Goal: Find specific page/section: Find specific page/section

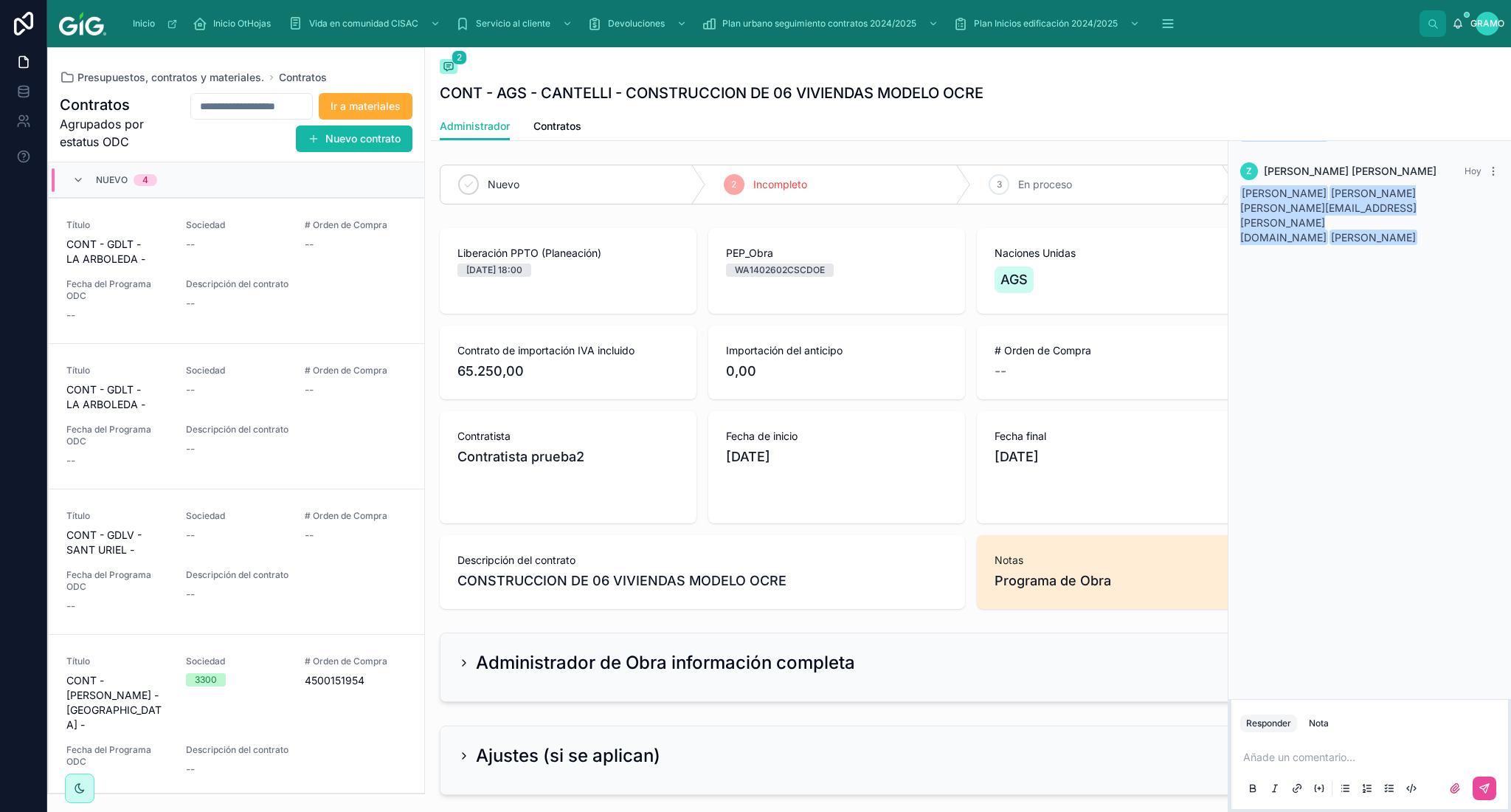
scroll to position [98, 0]
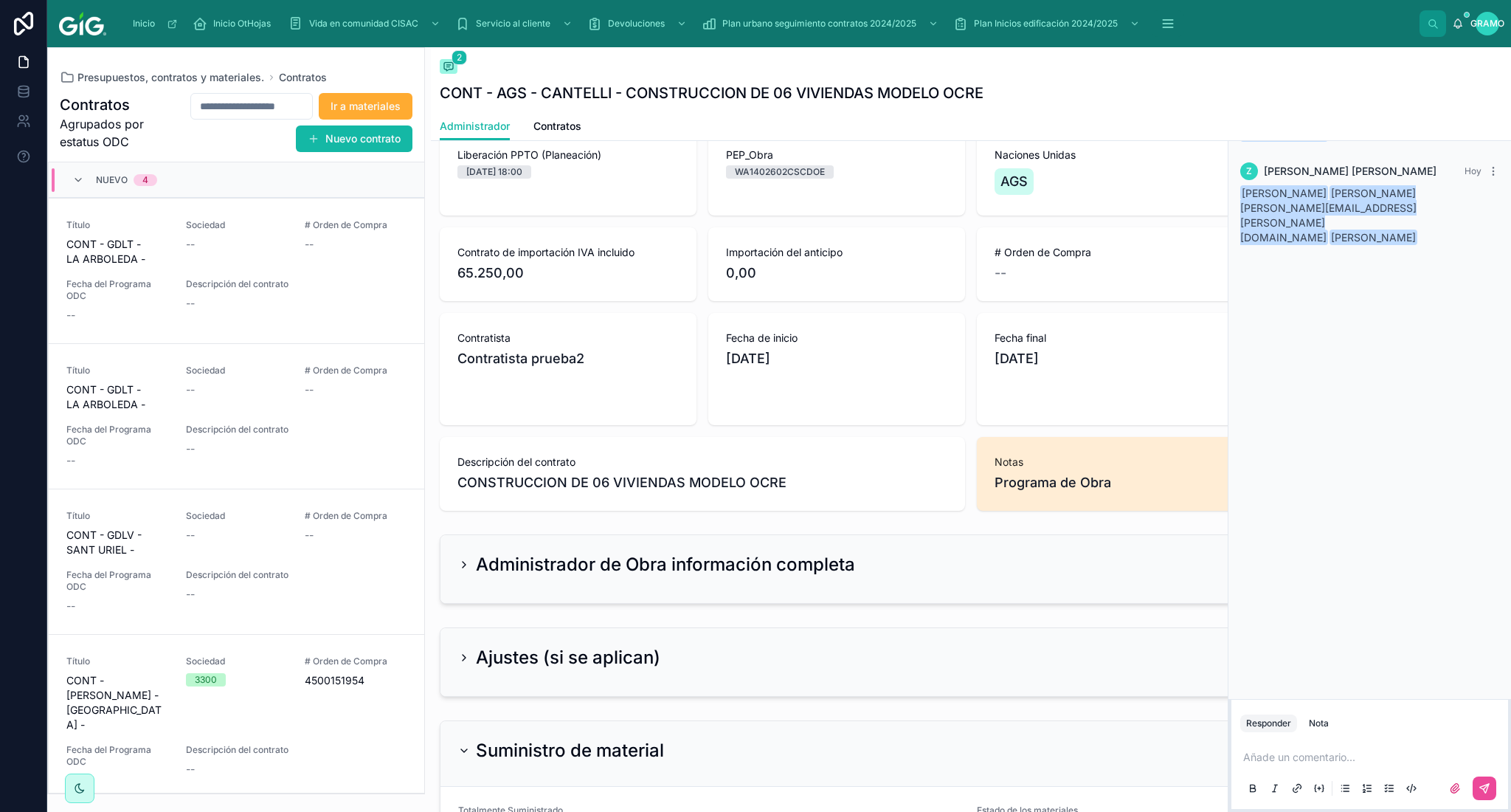
click at [1259, 761] on p at bounding box center [1373, 757] width 259 height 14
click at [1290, 727] on font "[PERSON_NAME][EMAIL_ADDRESS][PERSON_NAME][DOMAIN_NAME]" at bounding box center [1442, 732] width 348 height 13
click at [454, 59] on span "2" at bounding box center [460, 57] width 15 height 14
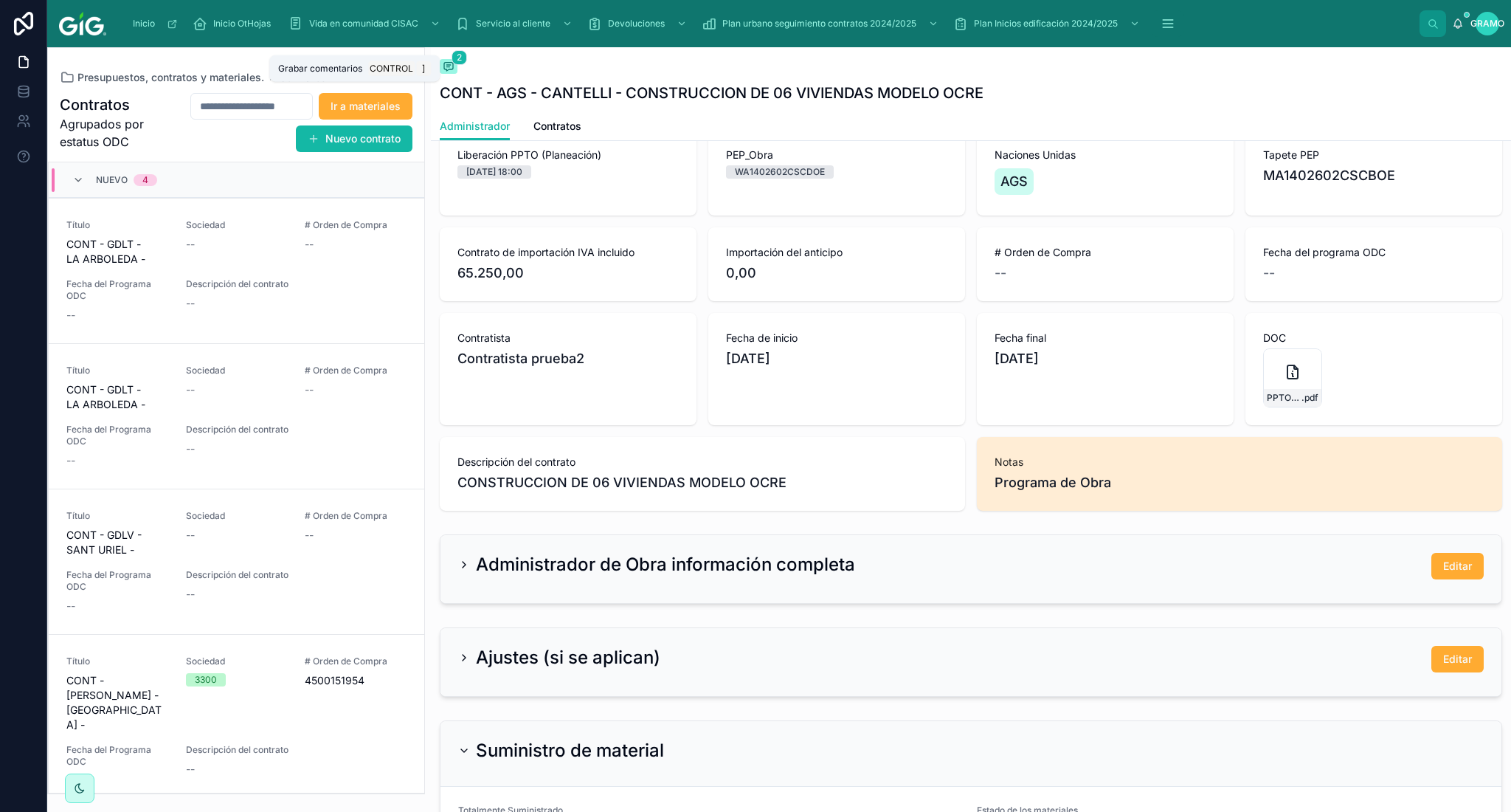
click at [453, 73] on span at bounding box center [449, 66] width 17 height 14
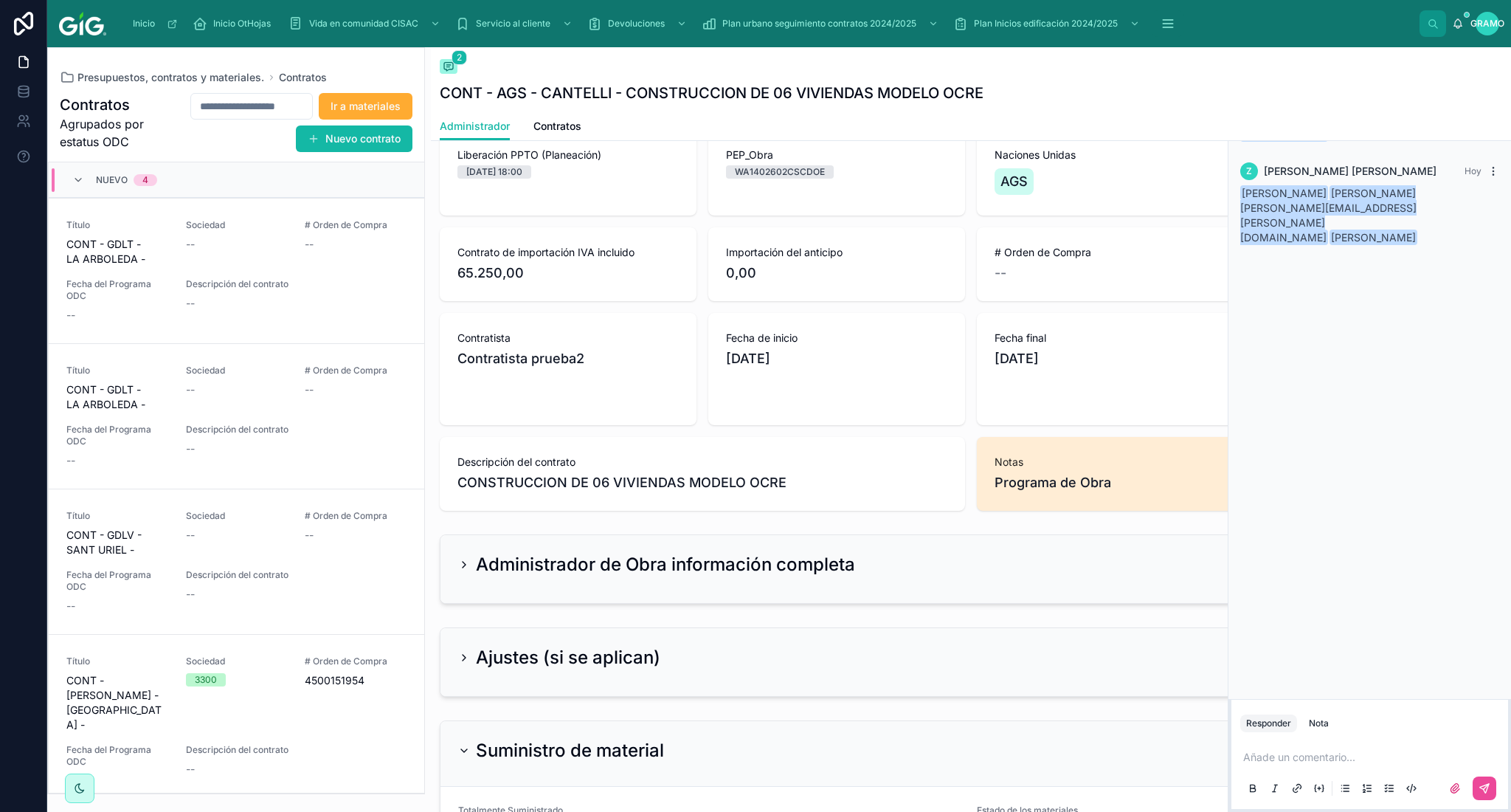
click at [1491, 177] on icon at bounding box center [1494, 171] width 12 height 12
click at [1355, 298] on div "[PERSON_NAME] [PERSON_NAME][DATE] [PERSON_NAME] programa de obra [PERSON_NAME] …" at bounding box center [1370, 391] width 283 height 616
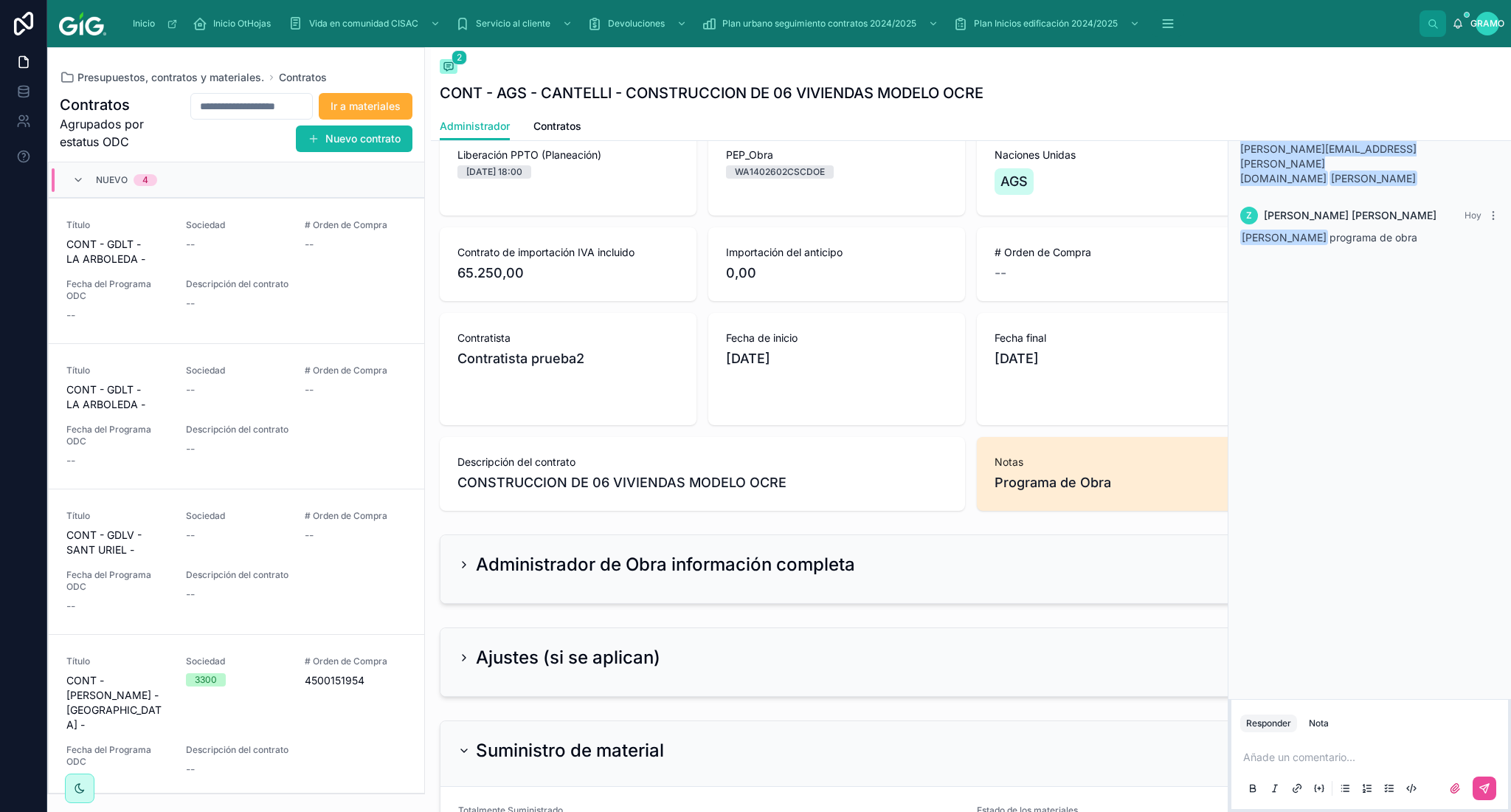
click at [1361, 400] on div "[PERSON_NAME] [PERSON_NAME][DATE] [PERSON_NAME] [PERSON_NAME] [PERSON_NAME][EMA…" at bounding box center [1370, 391] width 283 height 616
click at [1382, 386] on div "[PERSON_NAME] [PERSON_NAME][DATE] [PERSON_NAME] [PERSON_NAME] [PERSON_NAME][EMA…" at bounding box center [1370, 391] width 283 height 616
click at [1437, 209] on span "[PERSON_NAME] [PERSON_NAME]" at bounding box center [1350, 215] width 173 height 14
click at [1496, 64] on icon at bounding box center [1499, 65] width 11 height 12
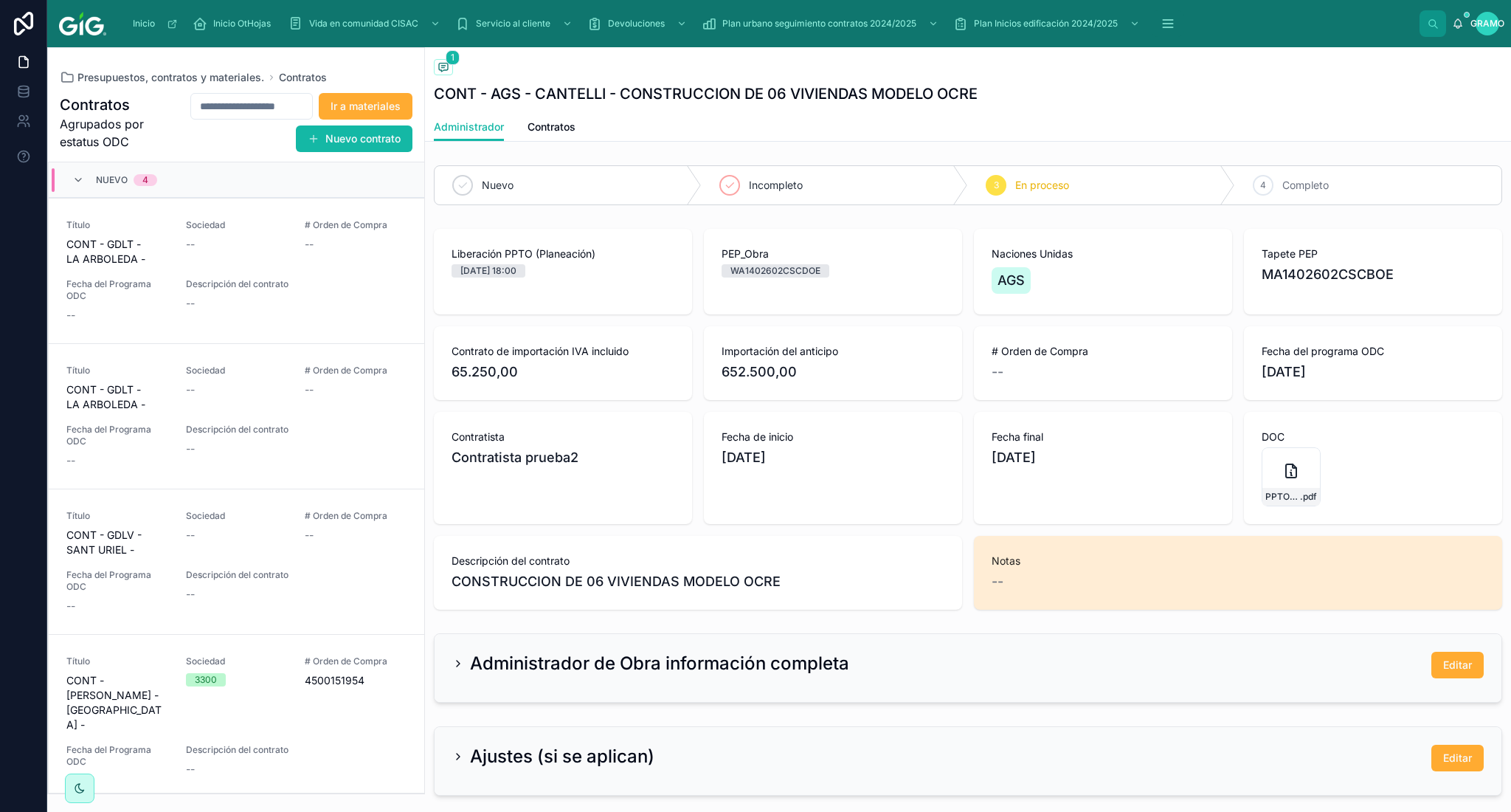
click at [1248, 52] on div "Contratos 1 CONT - AGS - [PERSON_NAME] - CONSTRUCCION DE 06 VIVIENDAS MODELO OC…" at bounding box center [967, 80] width 1069 height 66
click at [1467, 13] on span at bounding box center [1467, 14] width 6 height 6
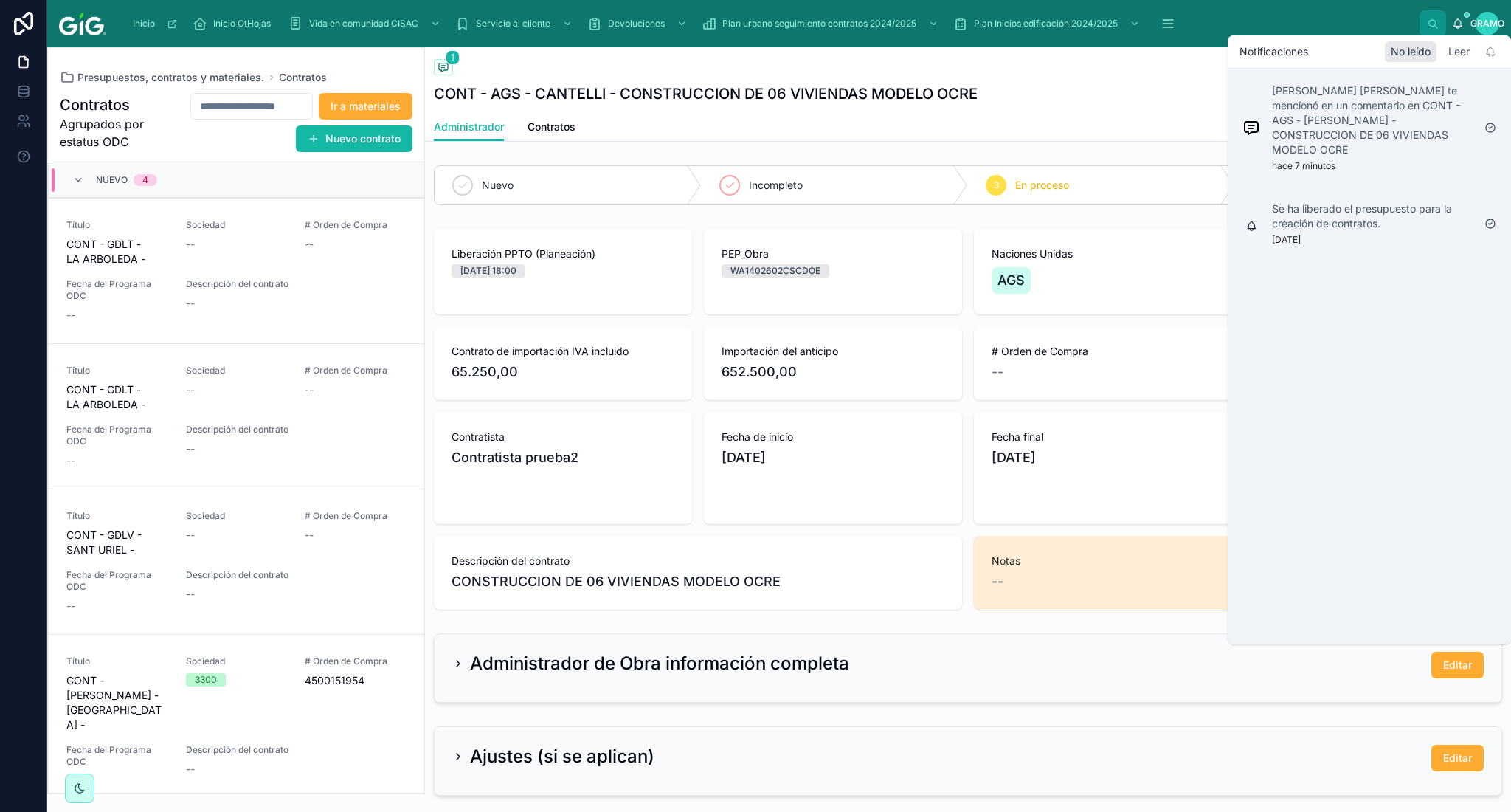
click at [1459, 48] on font "Leer" at bounding box center [1459, 51] width 21 height 13
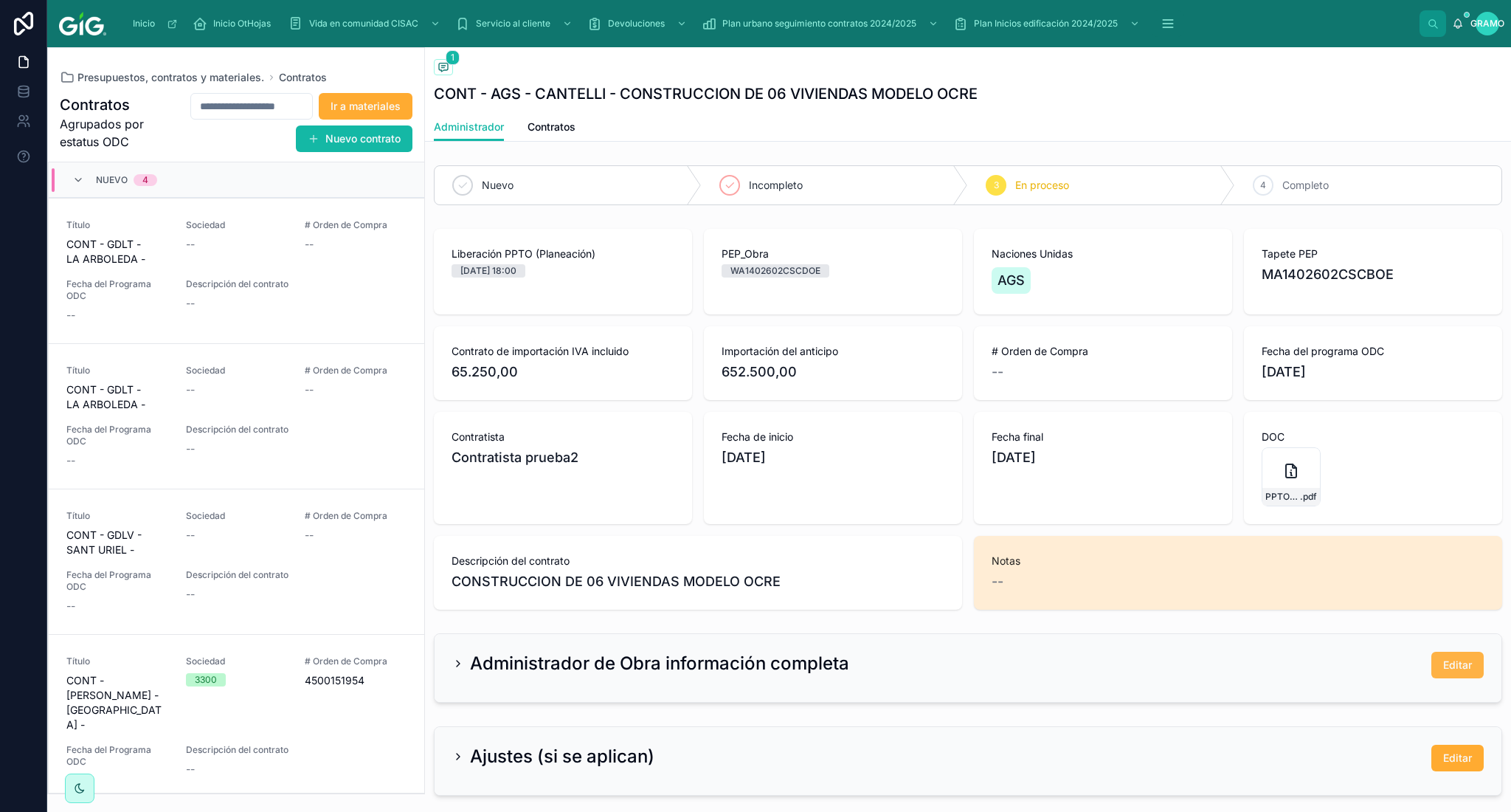
click at [1458, 668] on button "Editar" at bounding box center [1458, 665] width 52 height 27
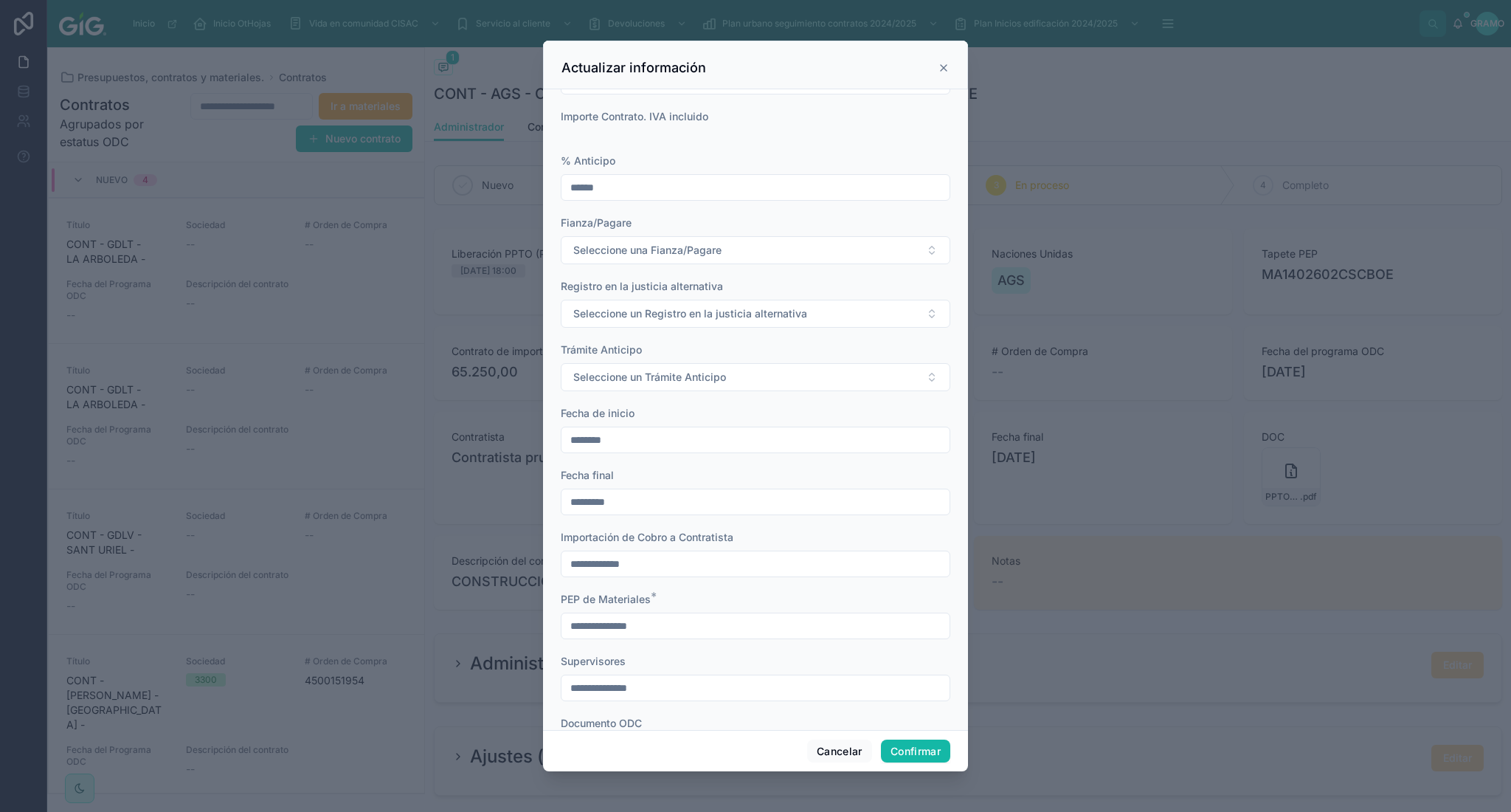
scroll to position [550, 0]
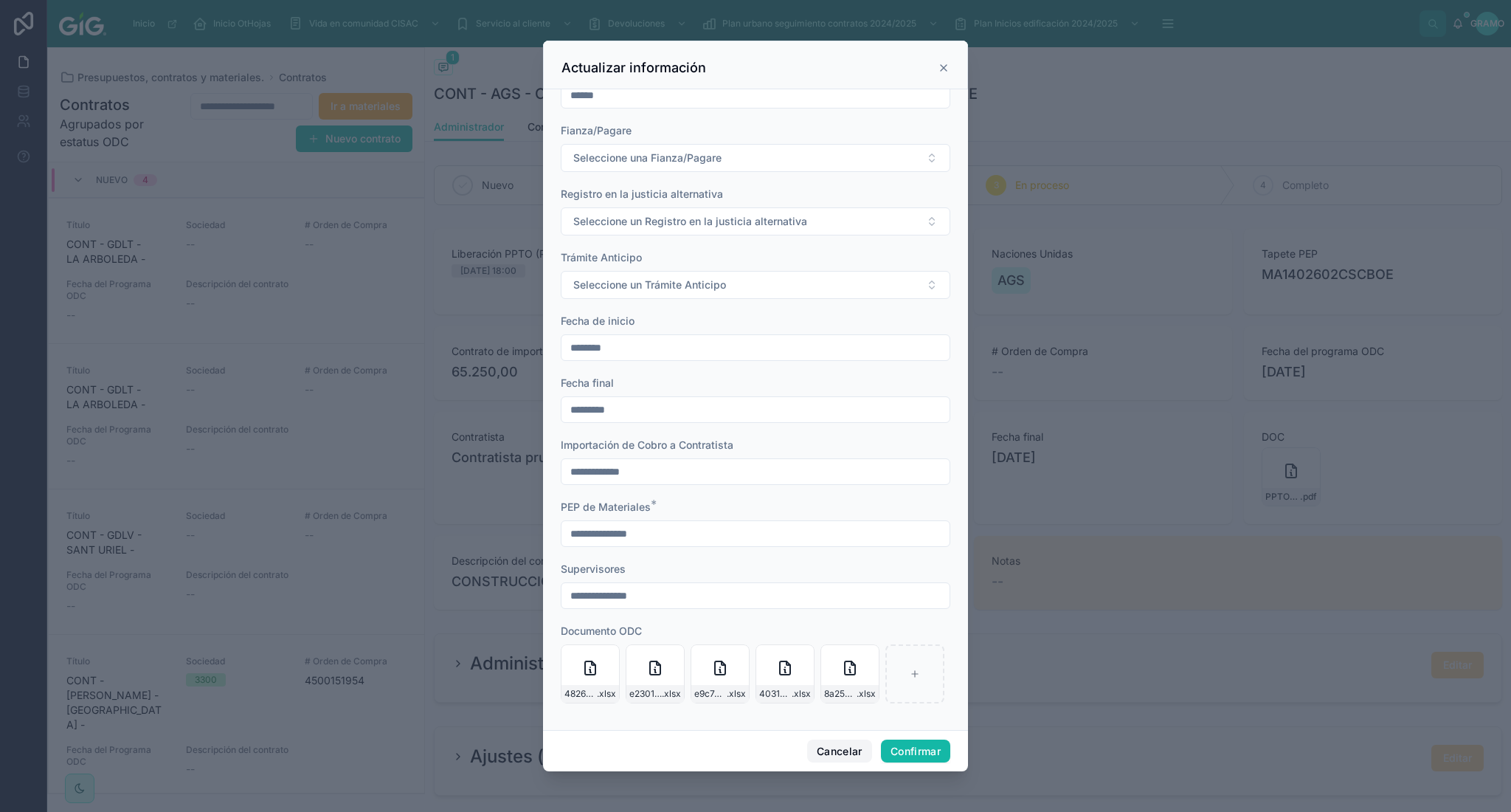
click at [837, 754] on font "Cancelar" at bounding box center [839, 750] width 45 height 13
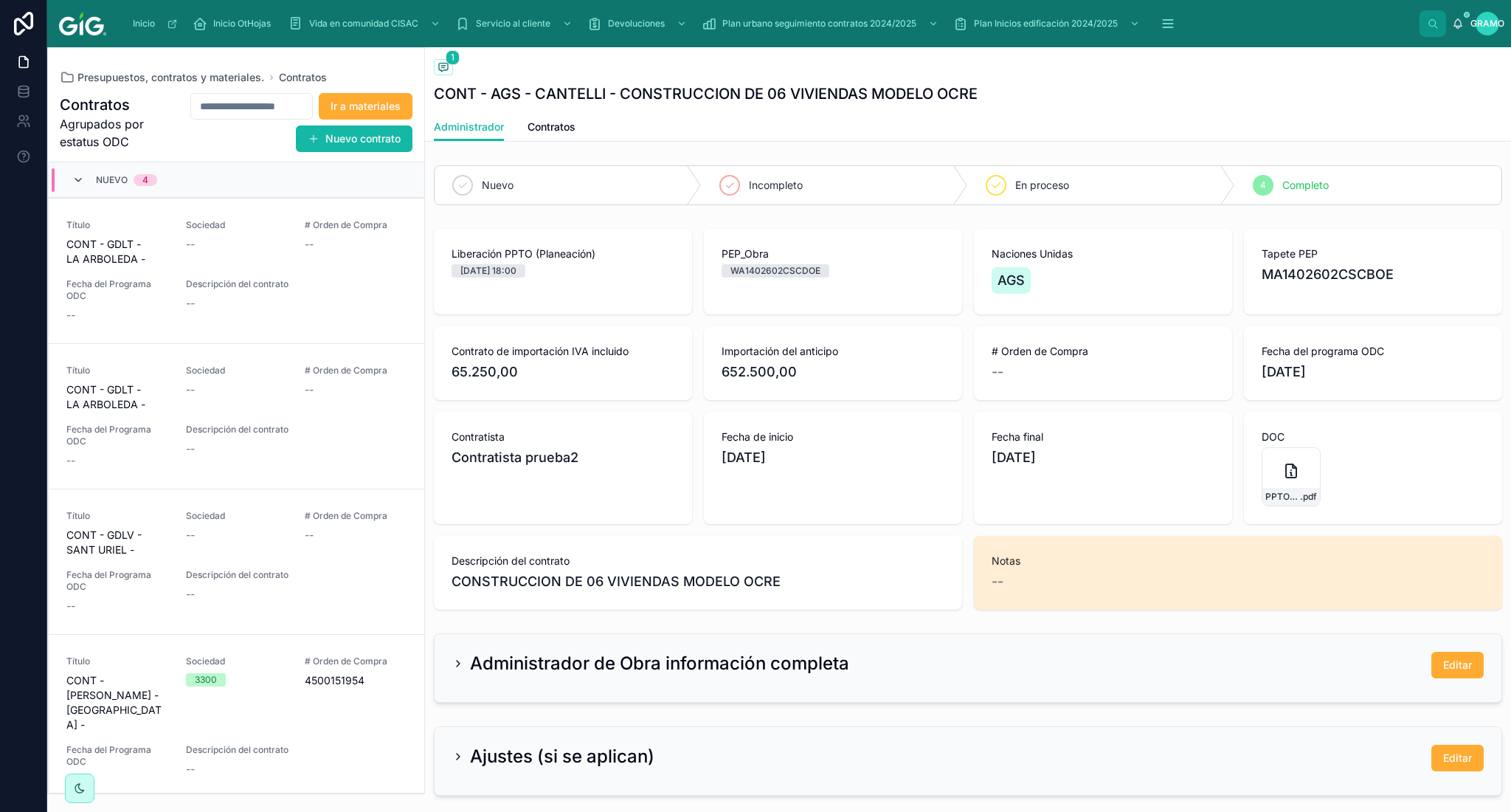
click at [73, 180] on icon at bounding box center [78, 180] width 12 height 12
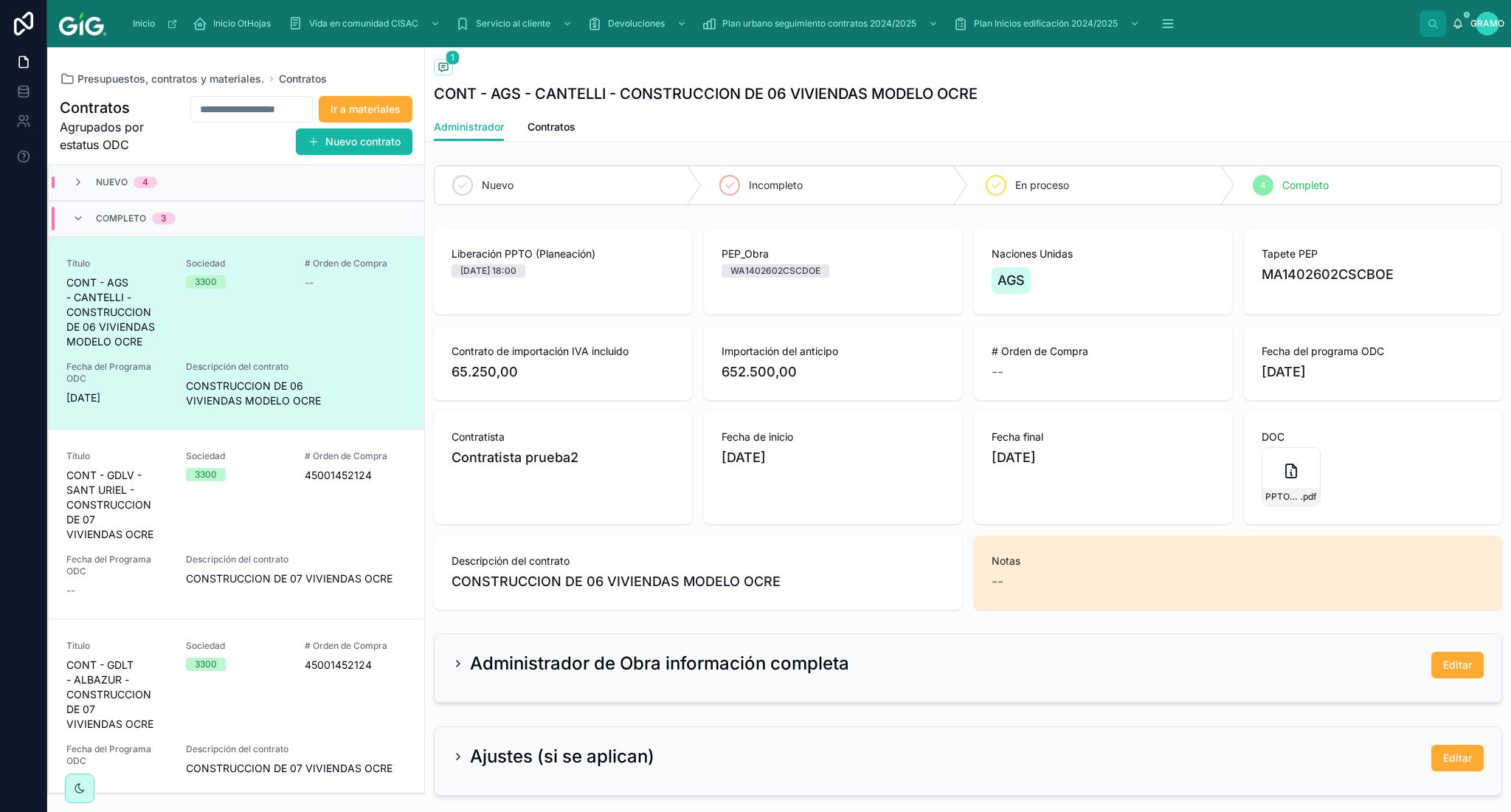
click at [79, 227] on div "Completo 3" at bounding box center [124, 218] width 103 height 23
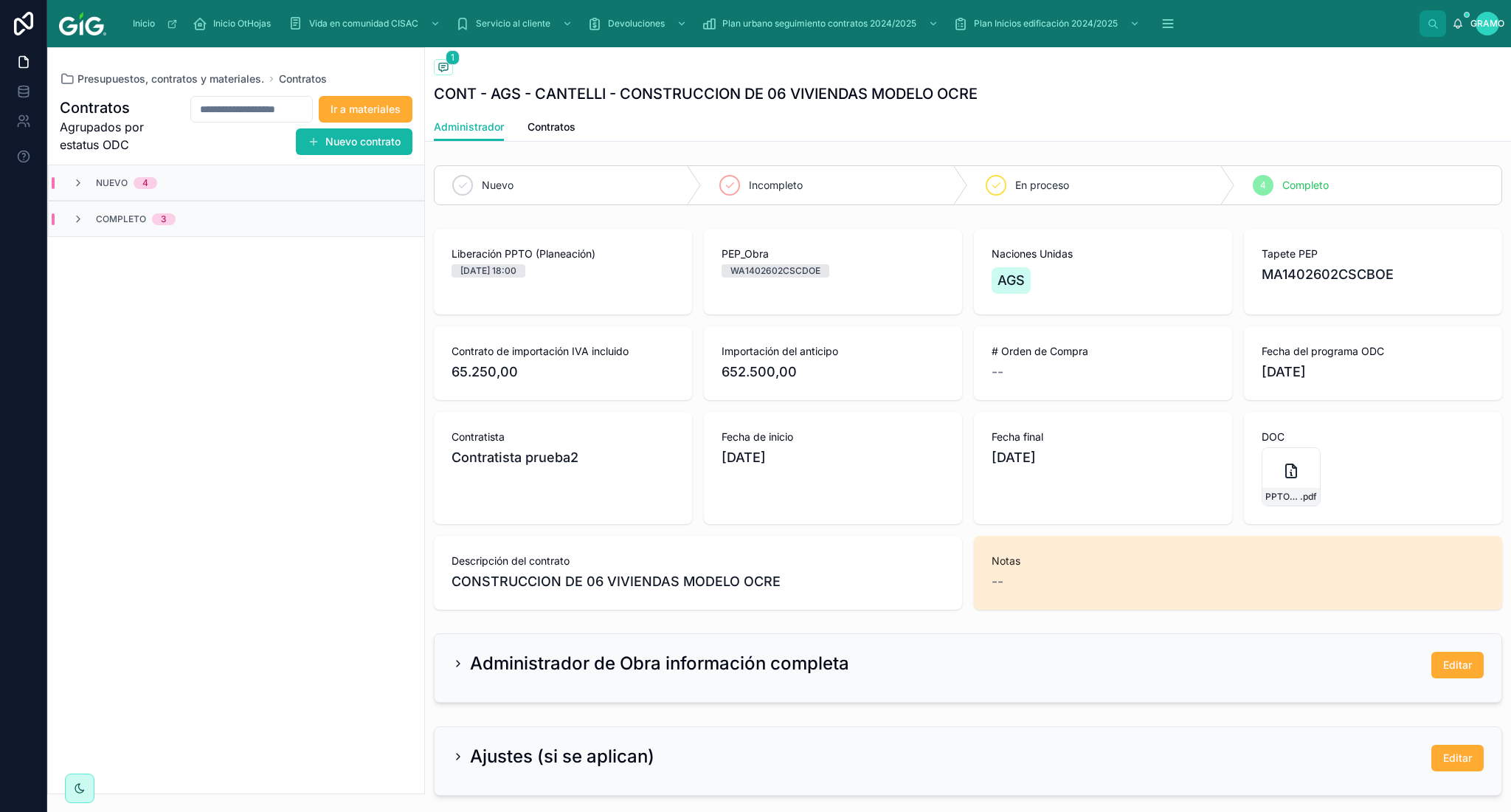
click at [111, 179] on font "Nuevo" at bounding box center [111, 182] width 32 height 11
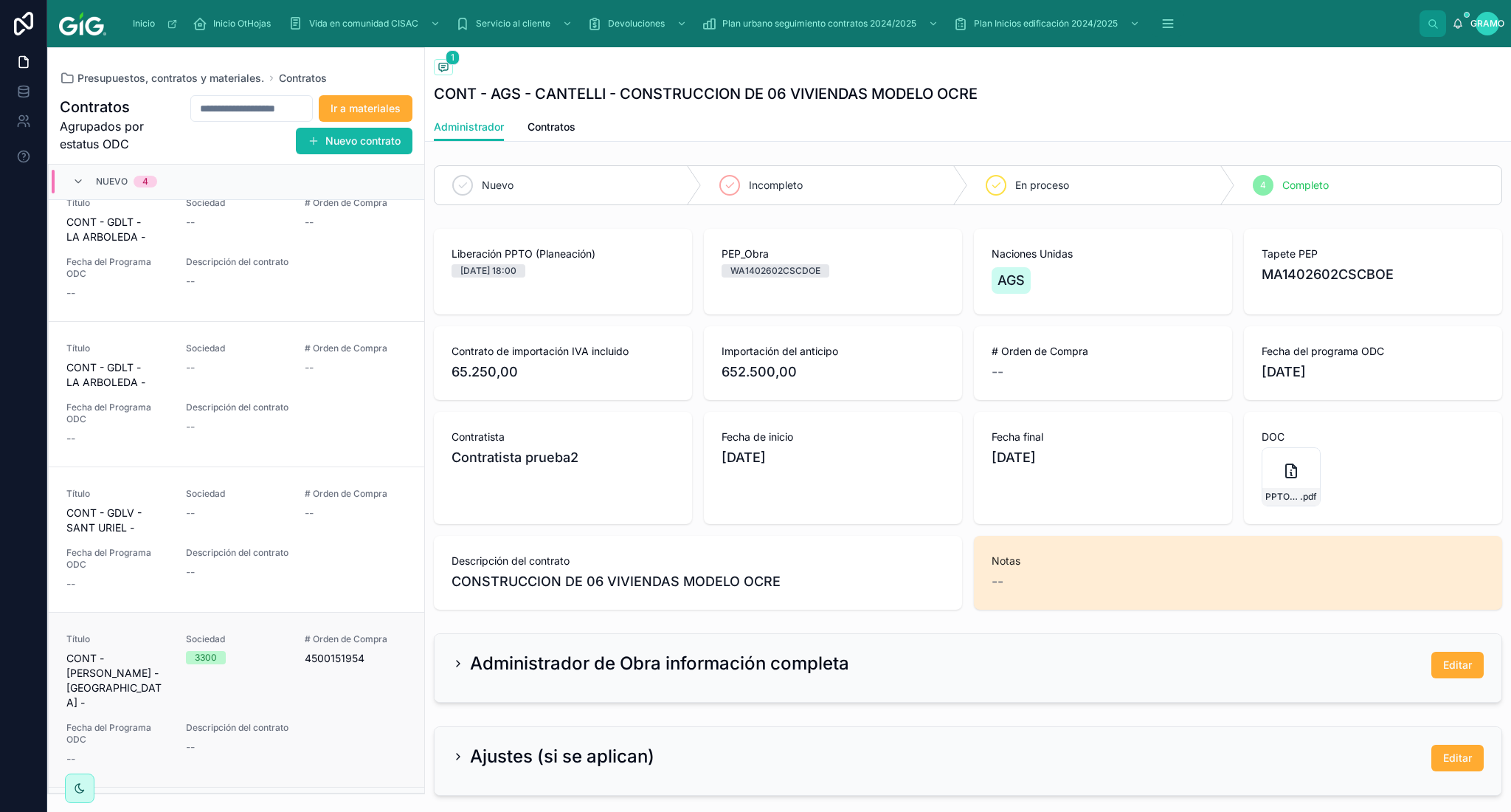
scroll to position [0, 0]
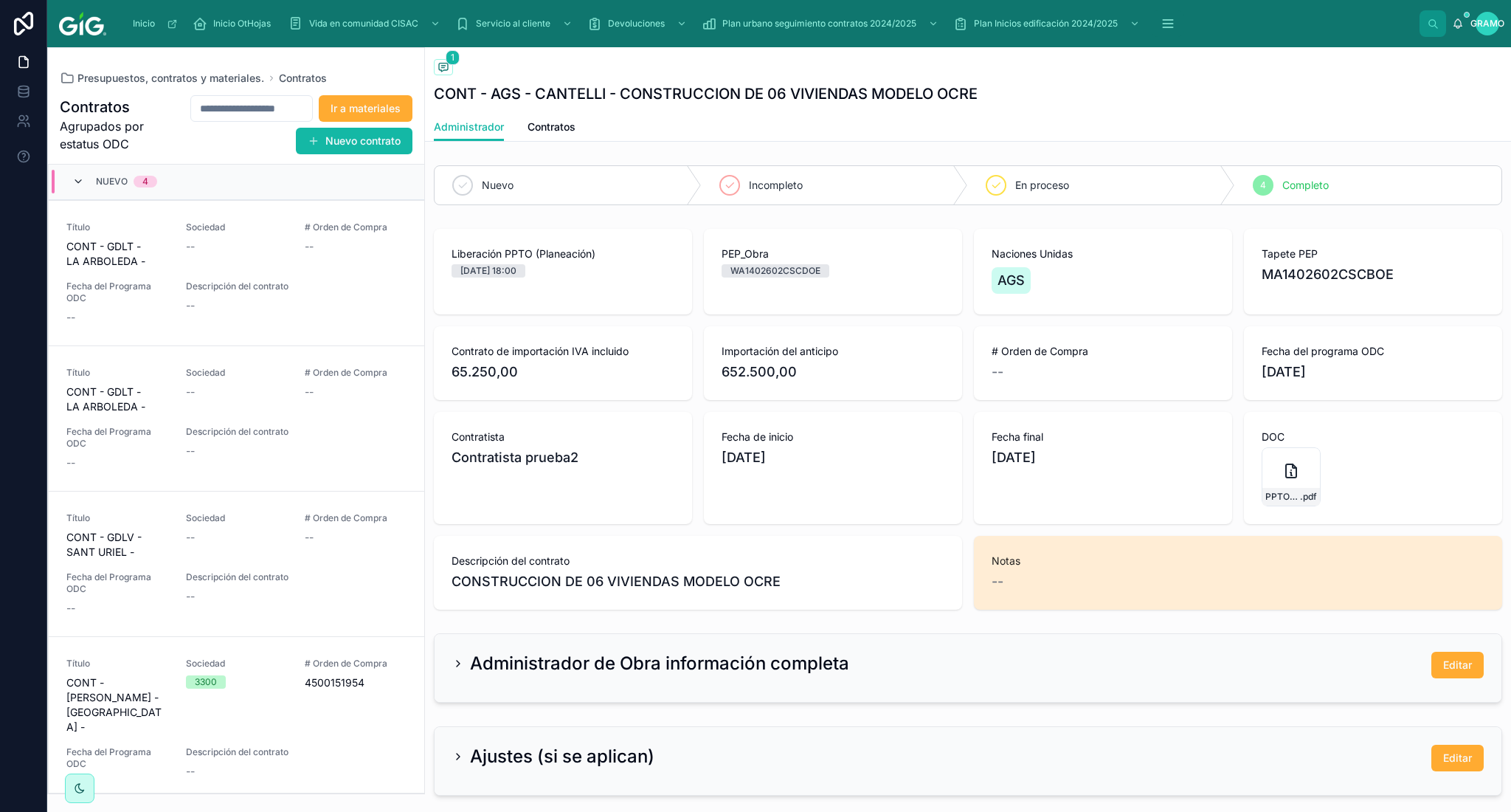
click at [76, 179] on icon at bounding box center [78, 182] width 12 height 12
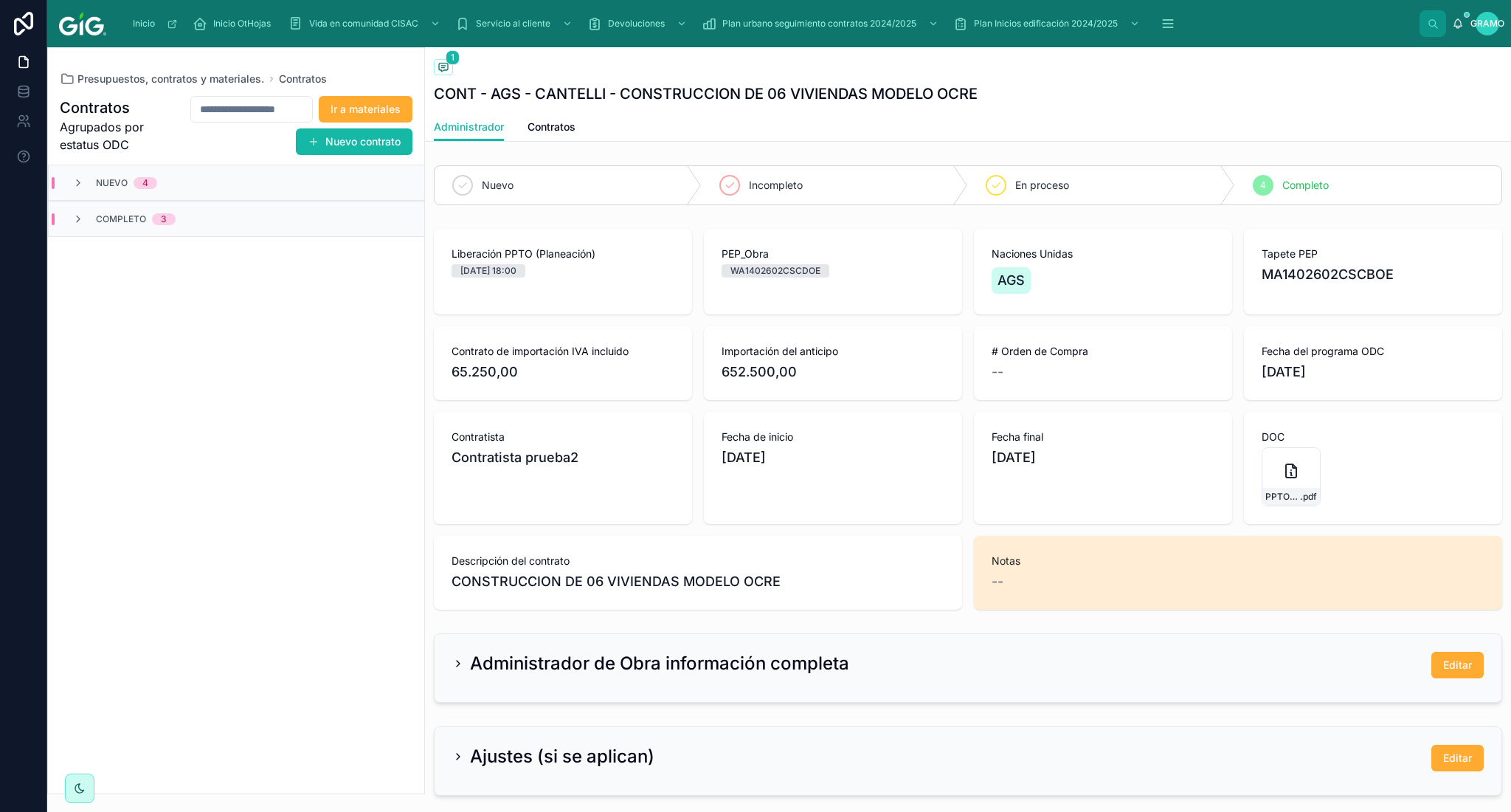
click at [104, 227] on div "Completo 3" at bounding box center [236, 218] width 376 height 36
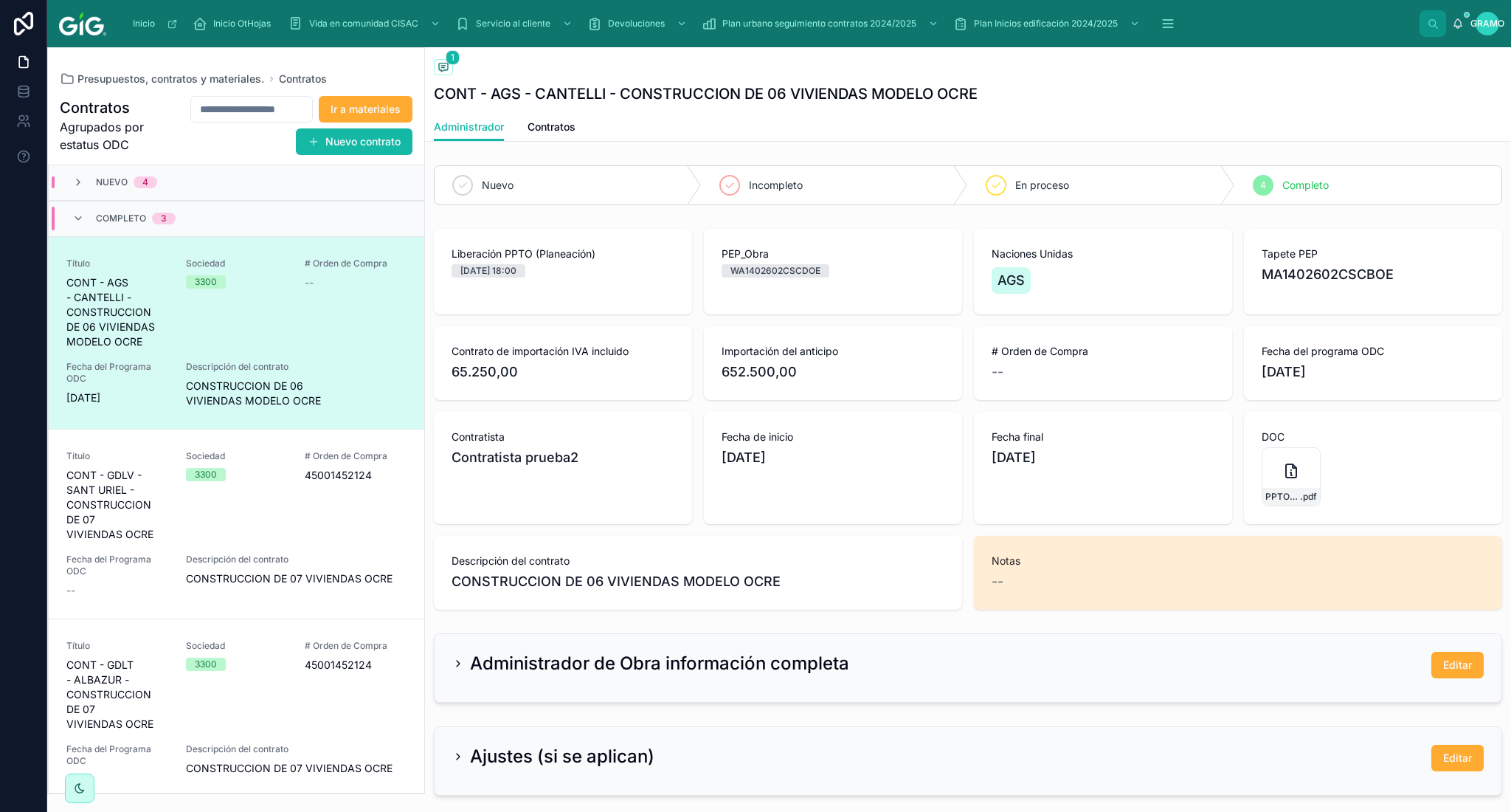
click at [160, 337] on span "CONT - AGS - CANTELLI - CONSTRUCCION DE 06 VIVIENDAS MODELO OCRE" at bounding box center [117, 312] width 101 height 73
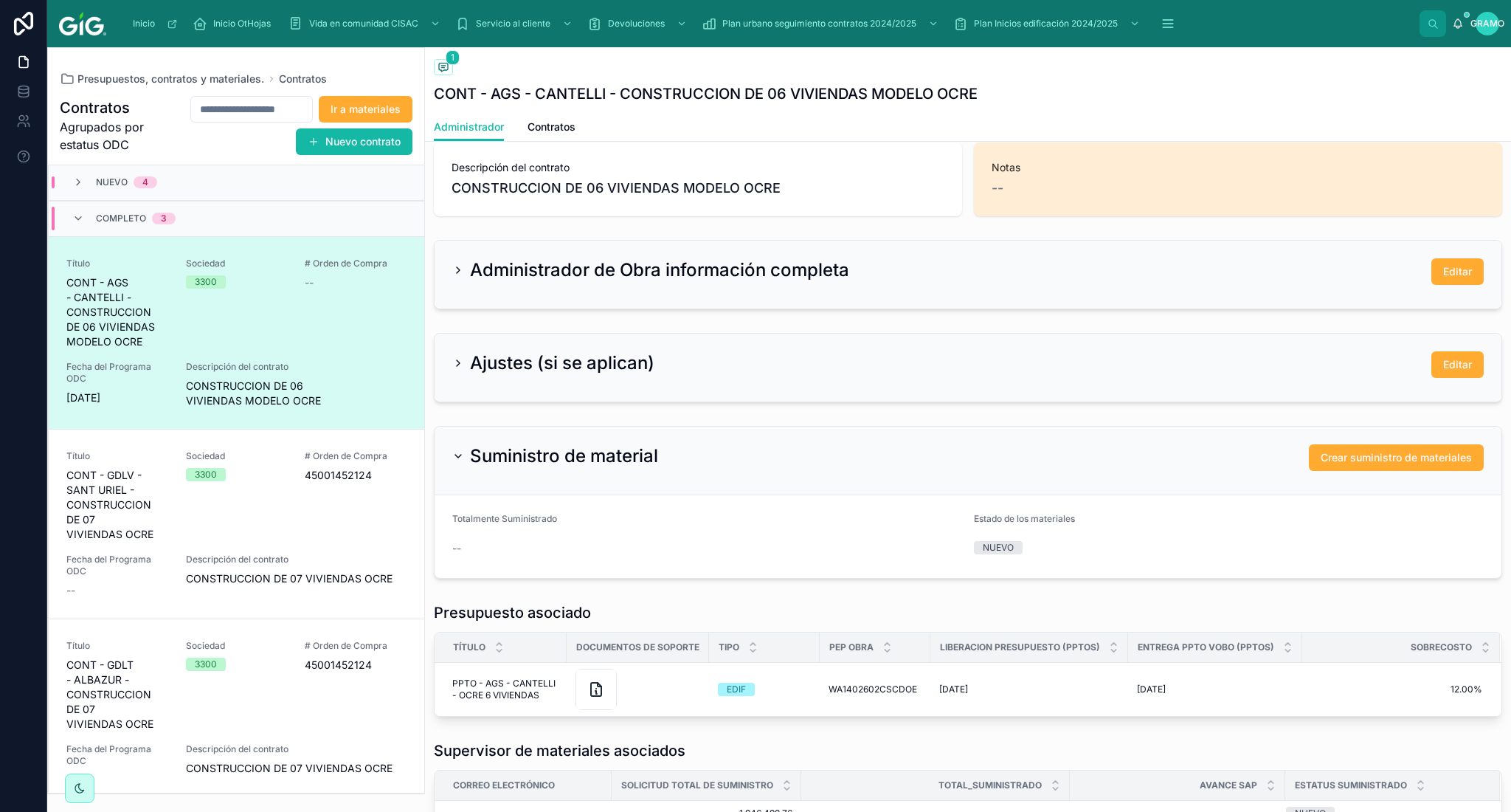
scroll to position [491, 0]
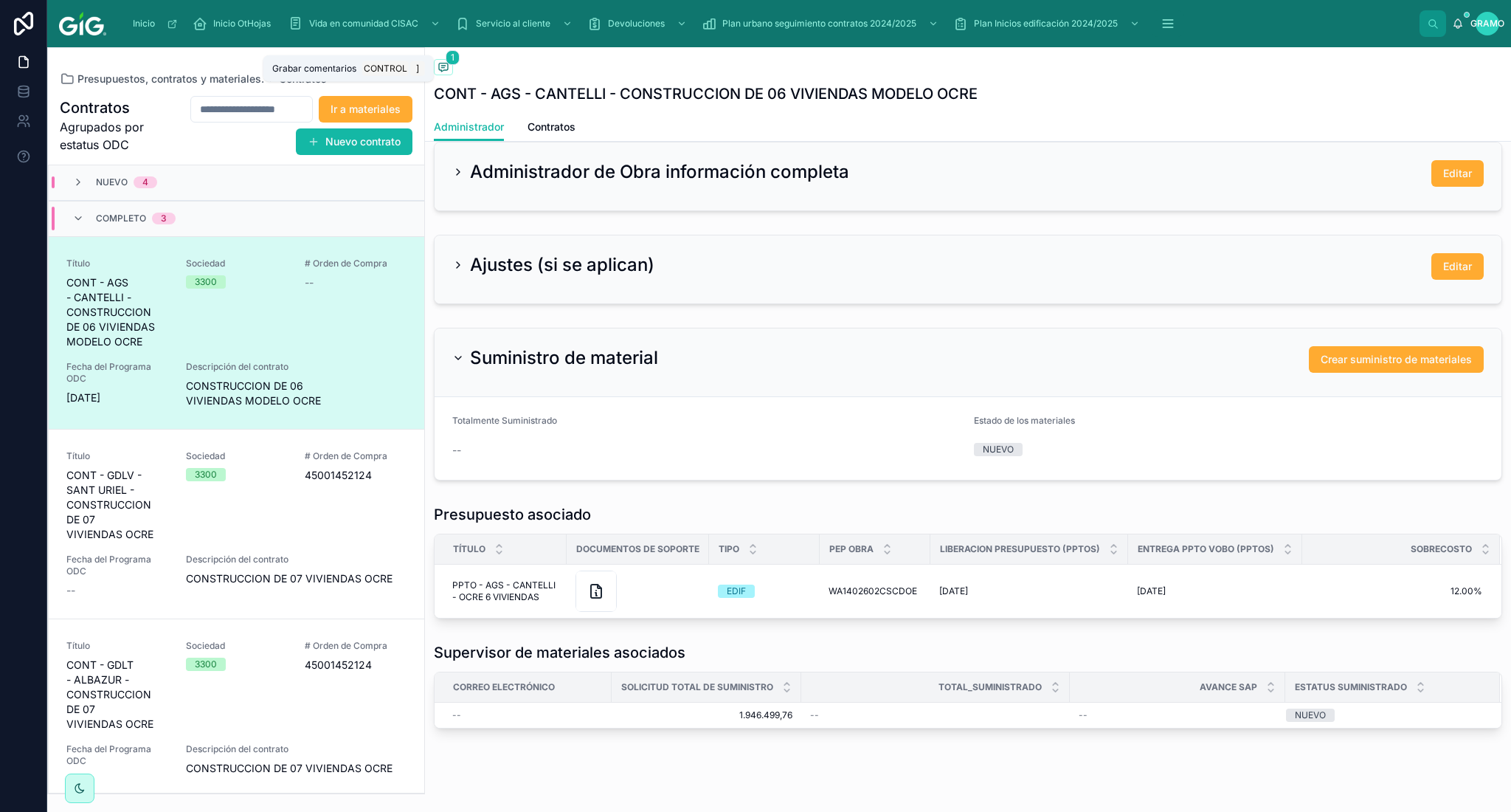
click at [439, 64] on icon at bounding box center [443, 68] width 9 height 8
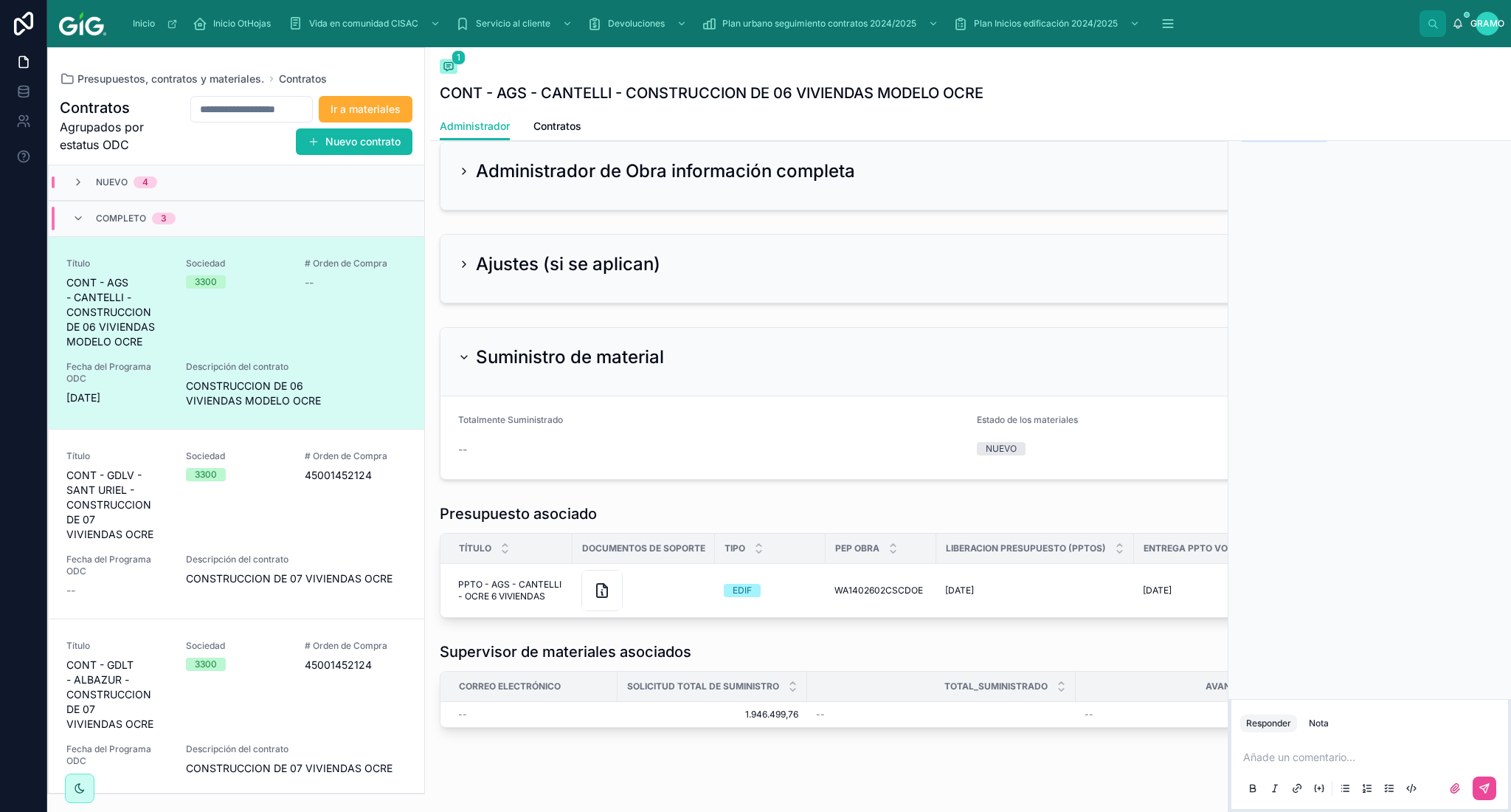
click at [1154, 775] on div "Volver a Contratos Contratos 1 CONT - AGS - [PERSON_NAME] - CONSTRUCCION DE 06 …" at bounding box center [970, 192] width 1080 height 1273
click at [1295, 380] on div "[PERSON_NAME] [PERSON_NAME][DATE] [PERSON_NAME] programa de obra" at bounding box center [1370, 391] width 283 height 616
click at [1499, 59] on icon at bounding box center [1499, 65] width 11 height 12
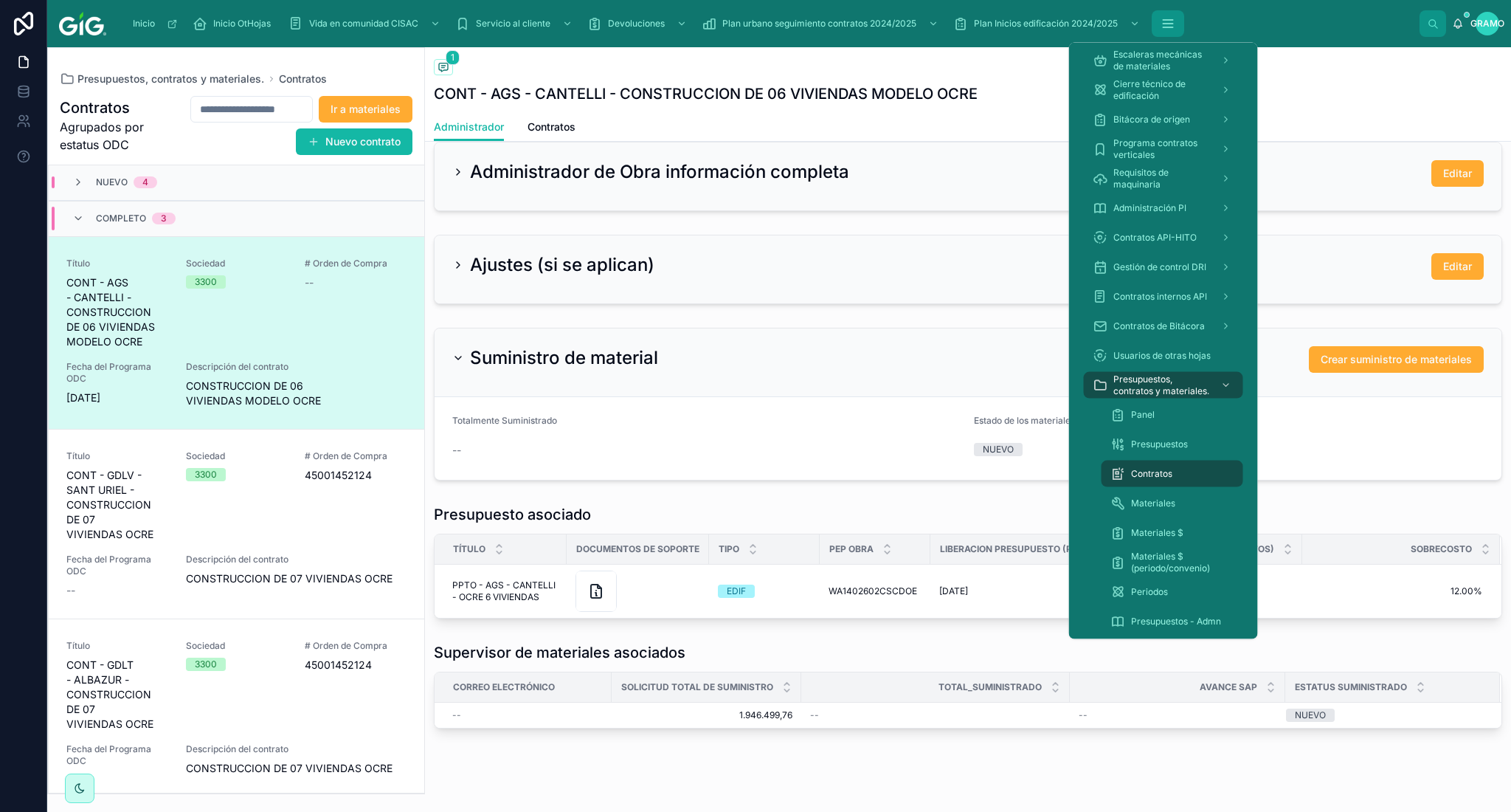
drag, startPoint x: 1173, startPoint y: 30, endPoint x: 1154, endPoint y: 36, distance: 19.9
click at [1172, 30] on icon "contenido desplazable" at bounding box center [1167, 23] width 14 height 14
click at [1129, 513] on div "Materiales" at bounding box center [1172, 503] width 124 height 23
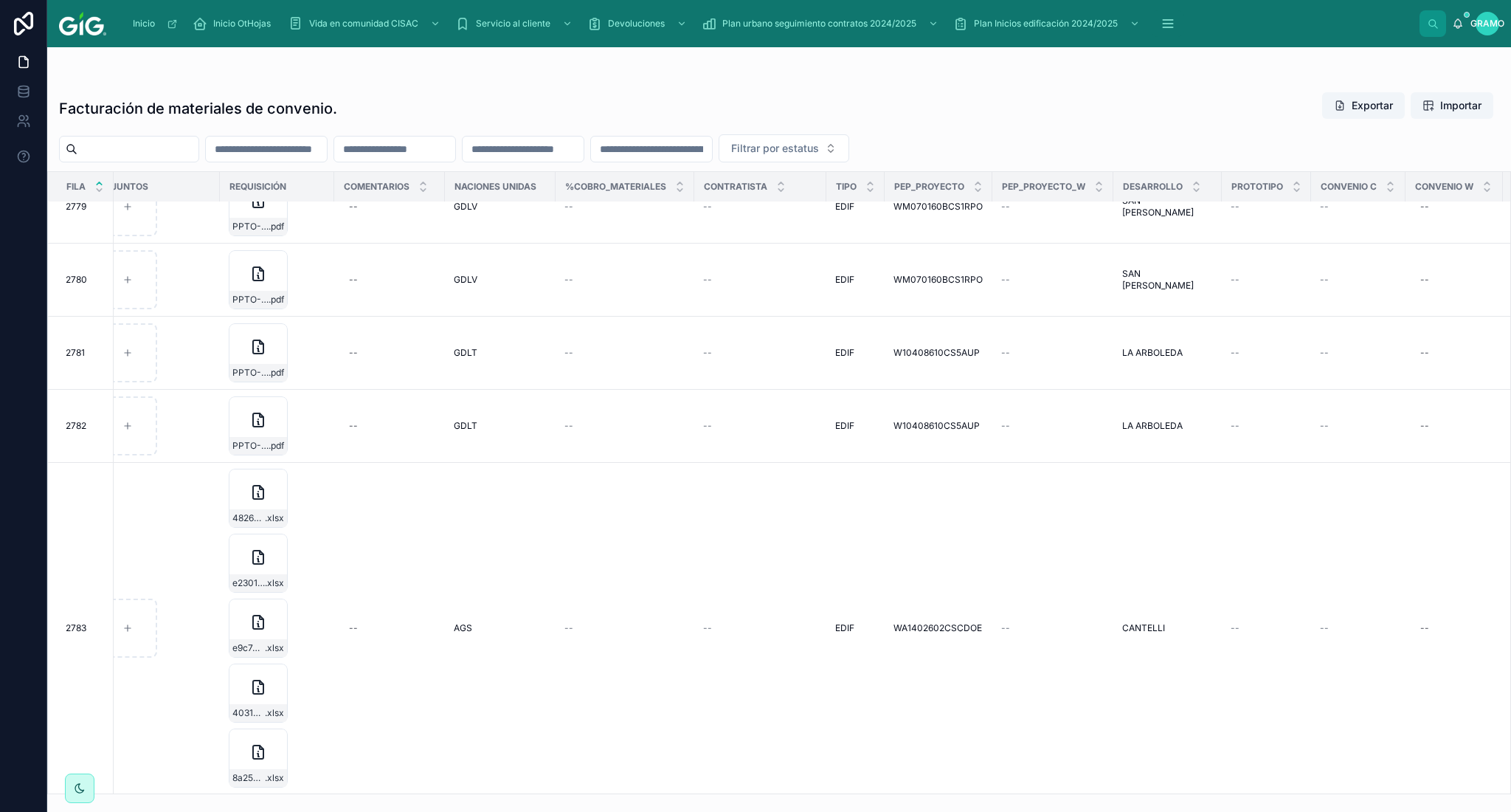
scroll to position [192, 0]
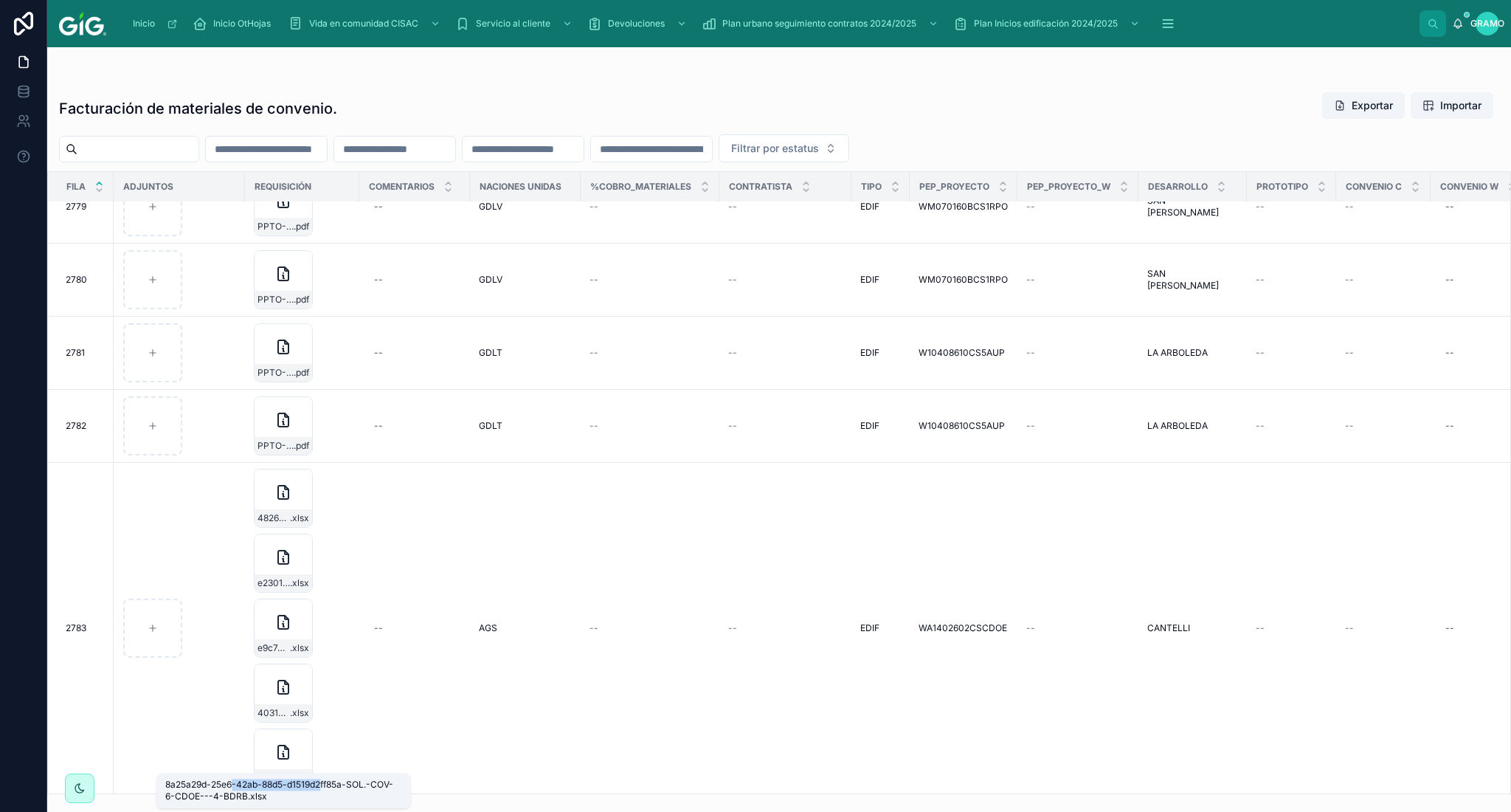
drag, startPoint x: 321, startPoint y: 787, endPoint x: 234, endPoint y: 791, distance: 87.1
click at [234, 791] on font "8a25a29d-25e6-42ab-88d5-d1519d2ff85a-SOL.-COV-6-CDOE---4-BDRB.xlsx" at bounding box center [279, 790] width 228 height 23
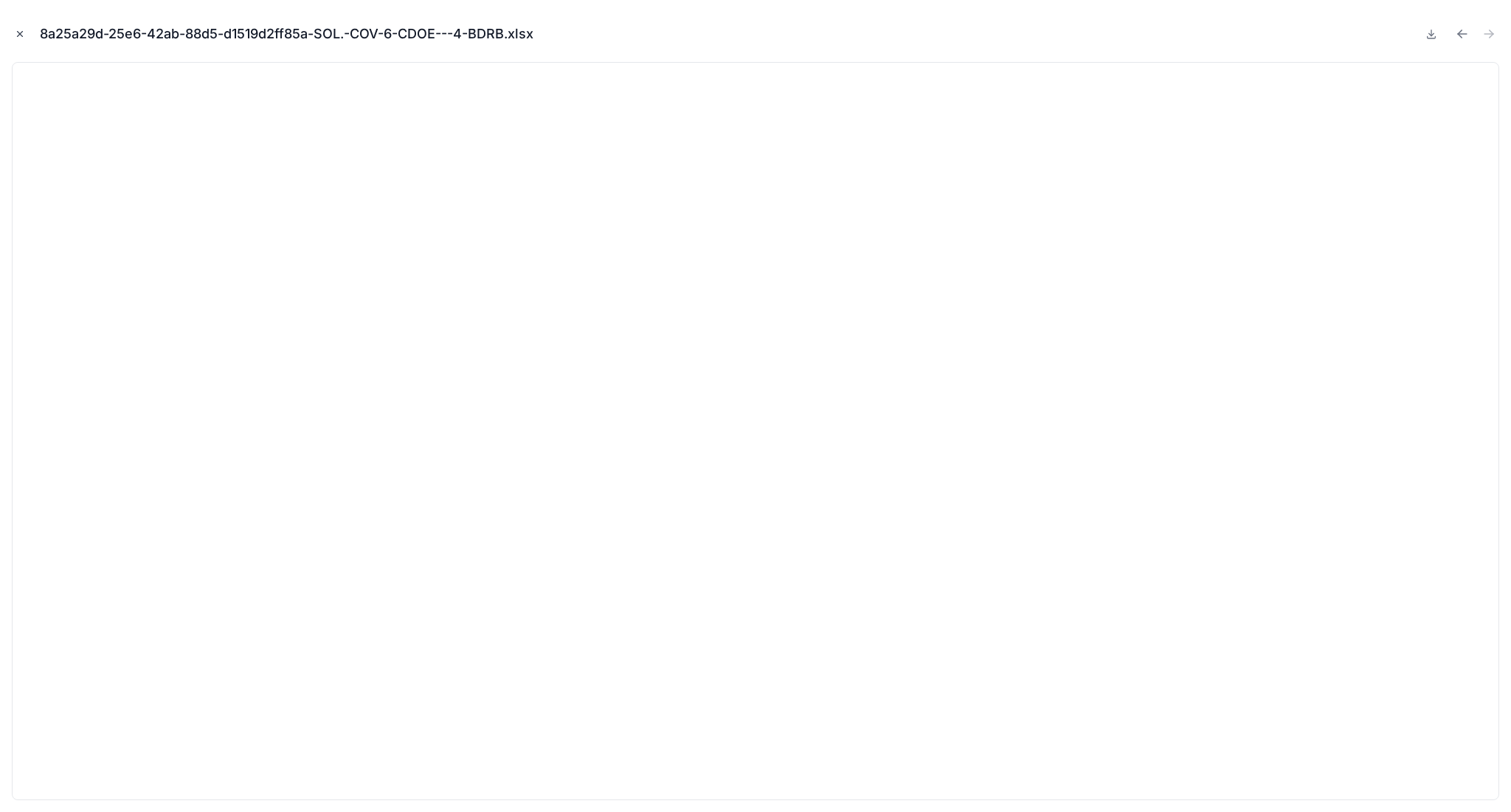
click at [21, 33] on icon "Cerrar modal" at bounding box center [19, 34] width 11 height 11
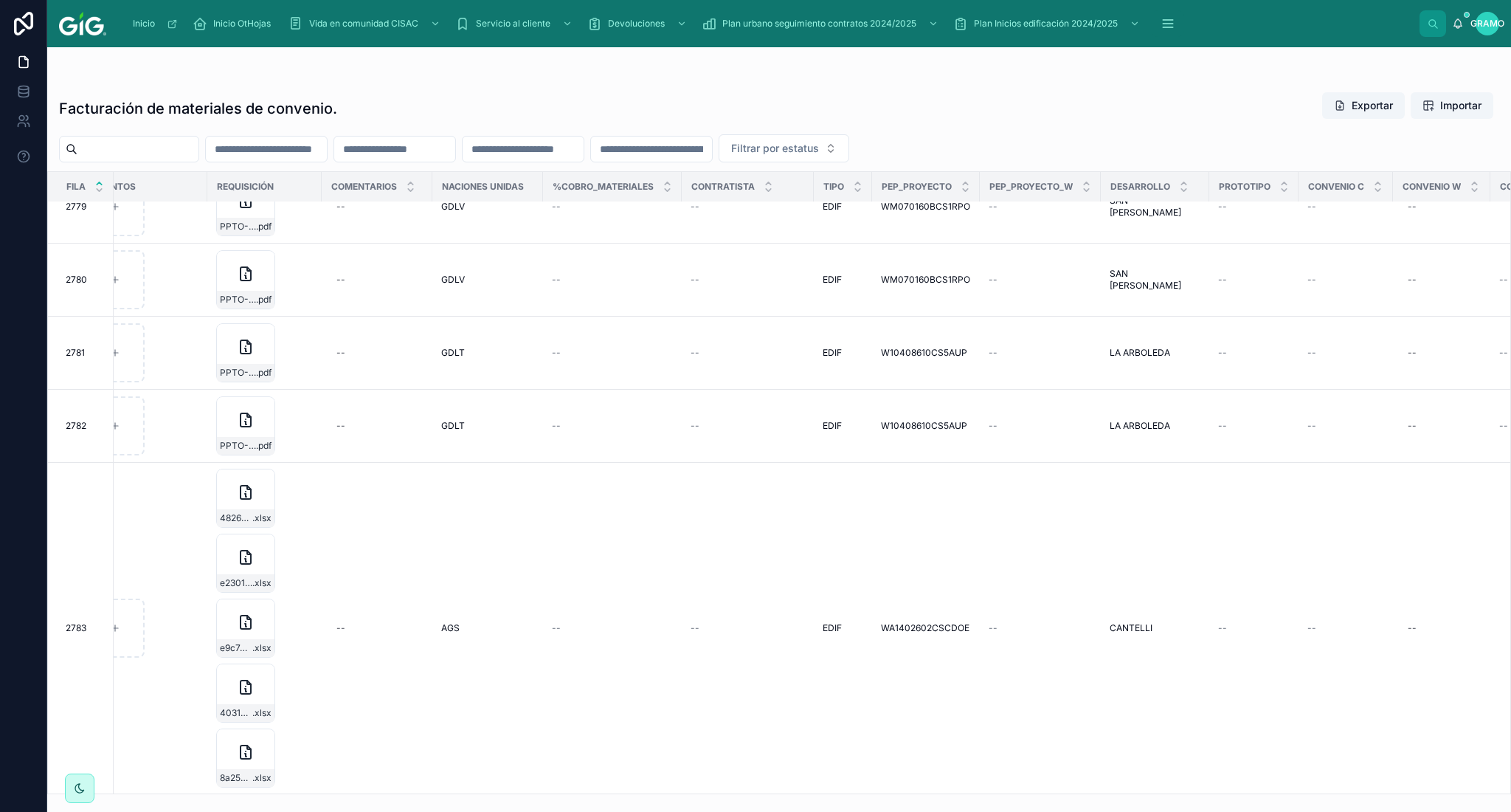
scroll to position [192, 0]
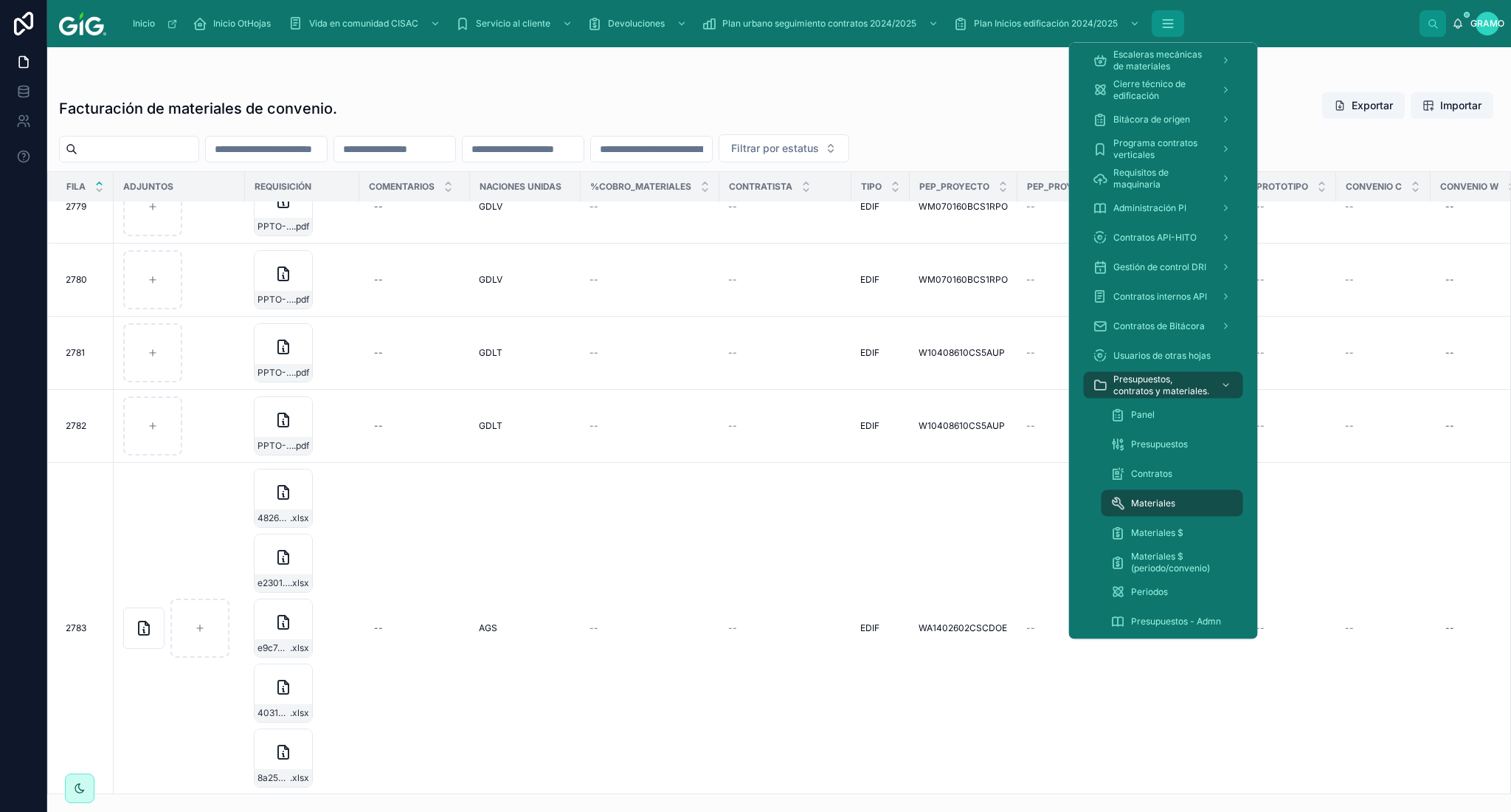
click at [1176, 17] on icon "contenido desplazable" at bounding box center [1167, 23] width 14 height 14
click at [1185, 556] on span "Materiales $ (periodo/convenio)" at bounding box center [1180, 562] width 98 height 23
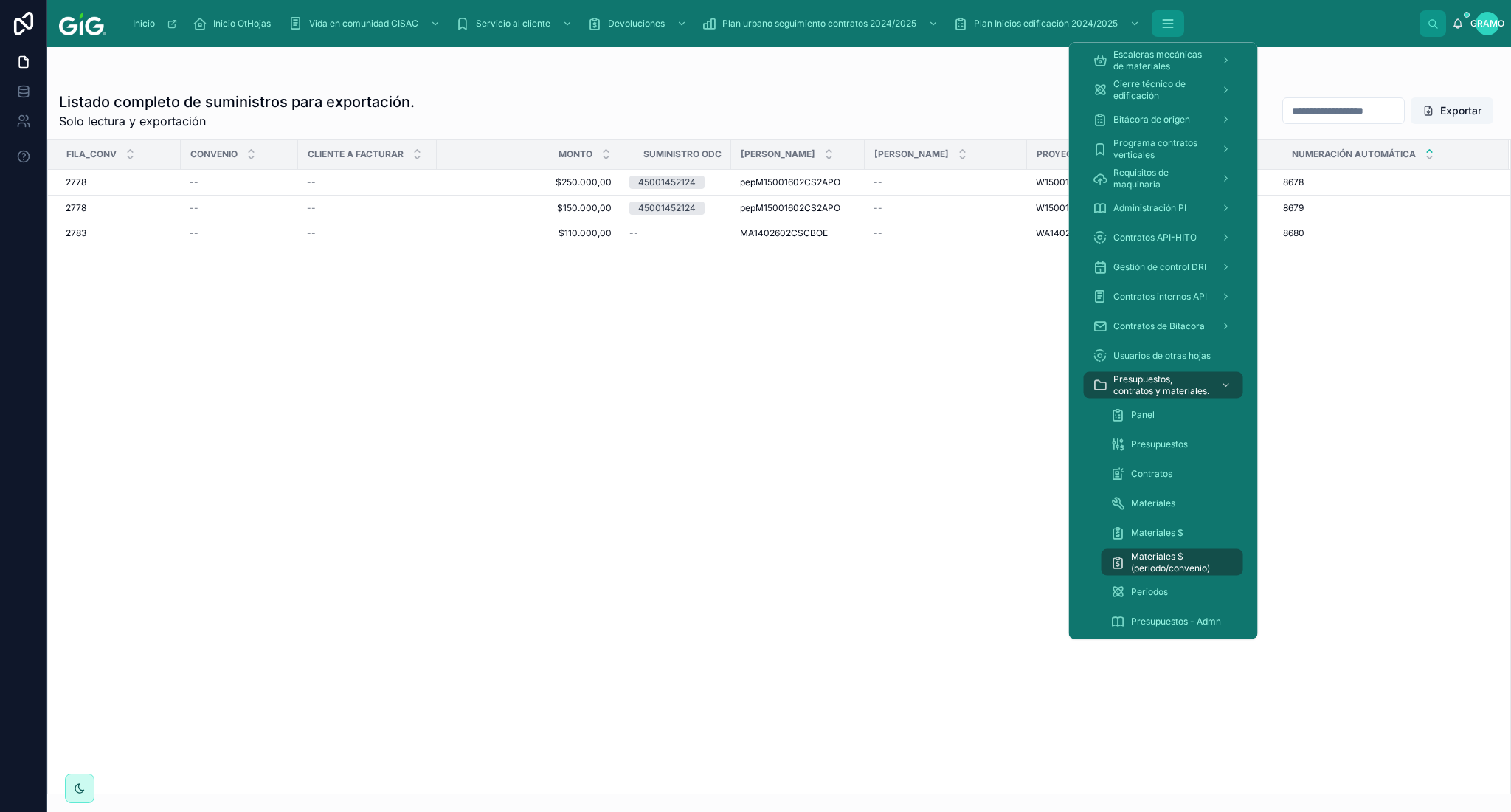
click at [1172, 27] on icon "contenido desplazable" at bounding box center [1168, 27] width 10 height 0
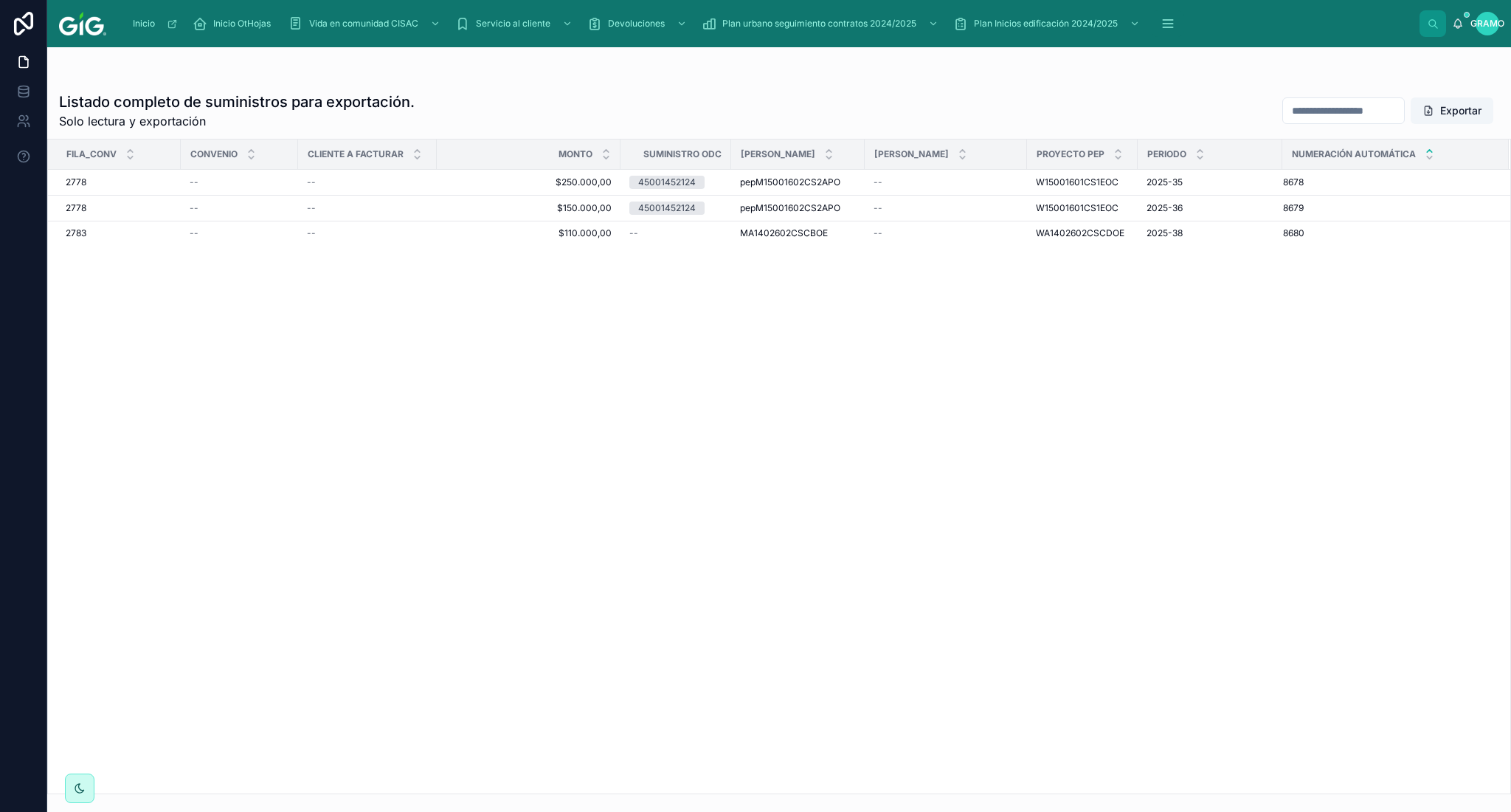
click at [919, 590] on div "Fila_conv Convenio Cliente a Facturar Monto Suministro ODC PEP M PEP W Proyecto…" at bounding box center [779, 465] width 1463 height 654
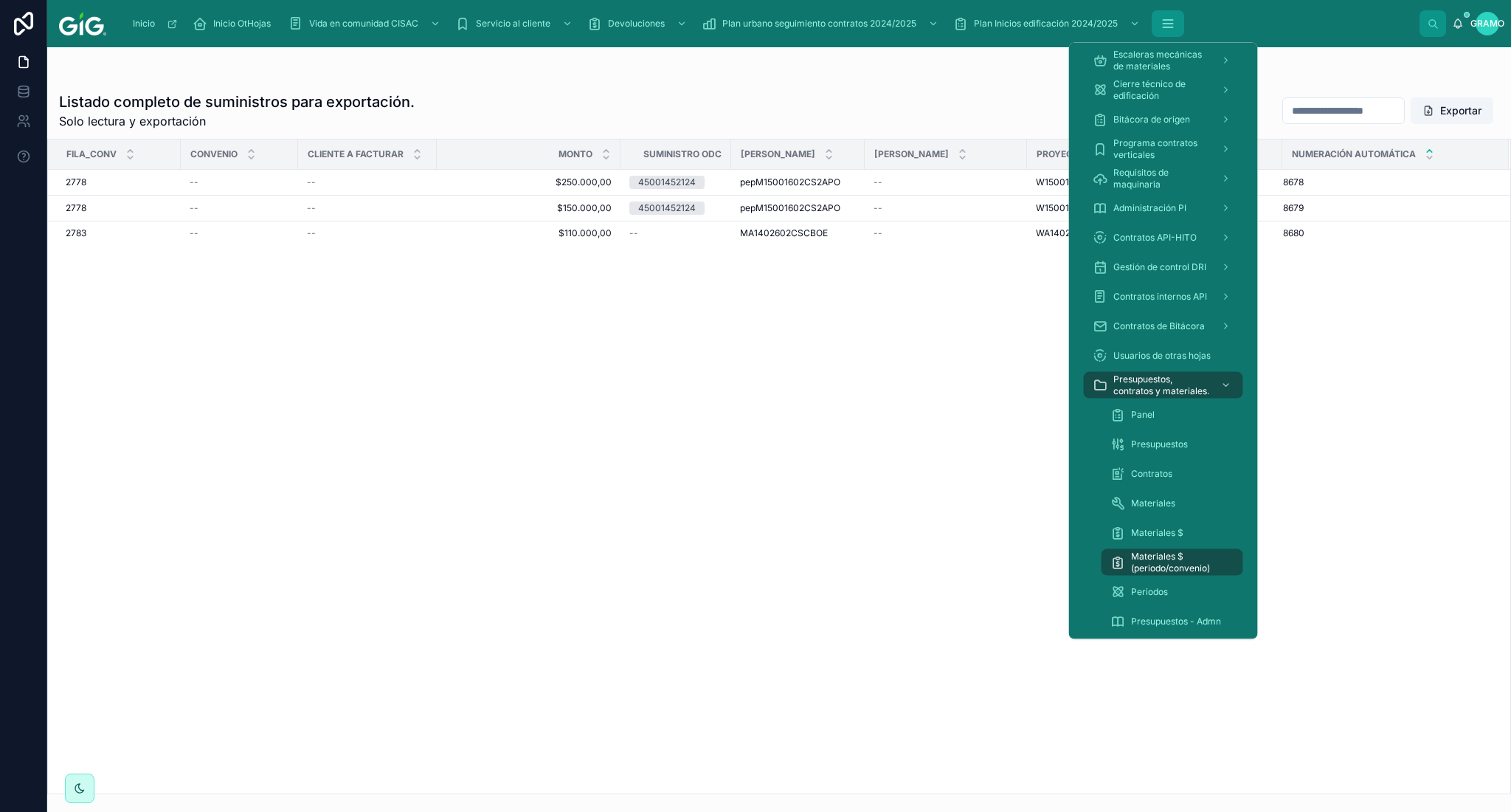
click at [1165, 30] on icon "contenido desplazable" at bounding box center [1167, 23] width 14 height 14
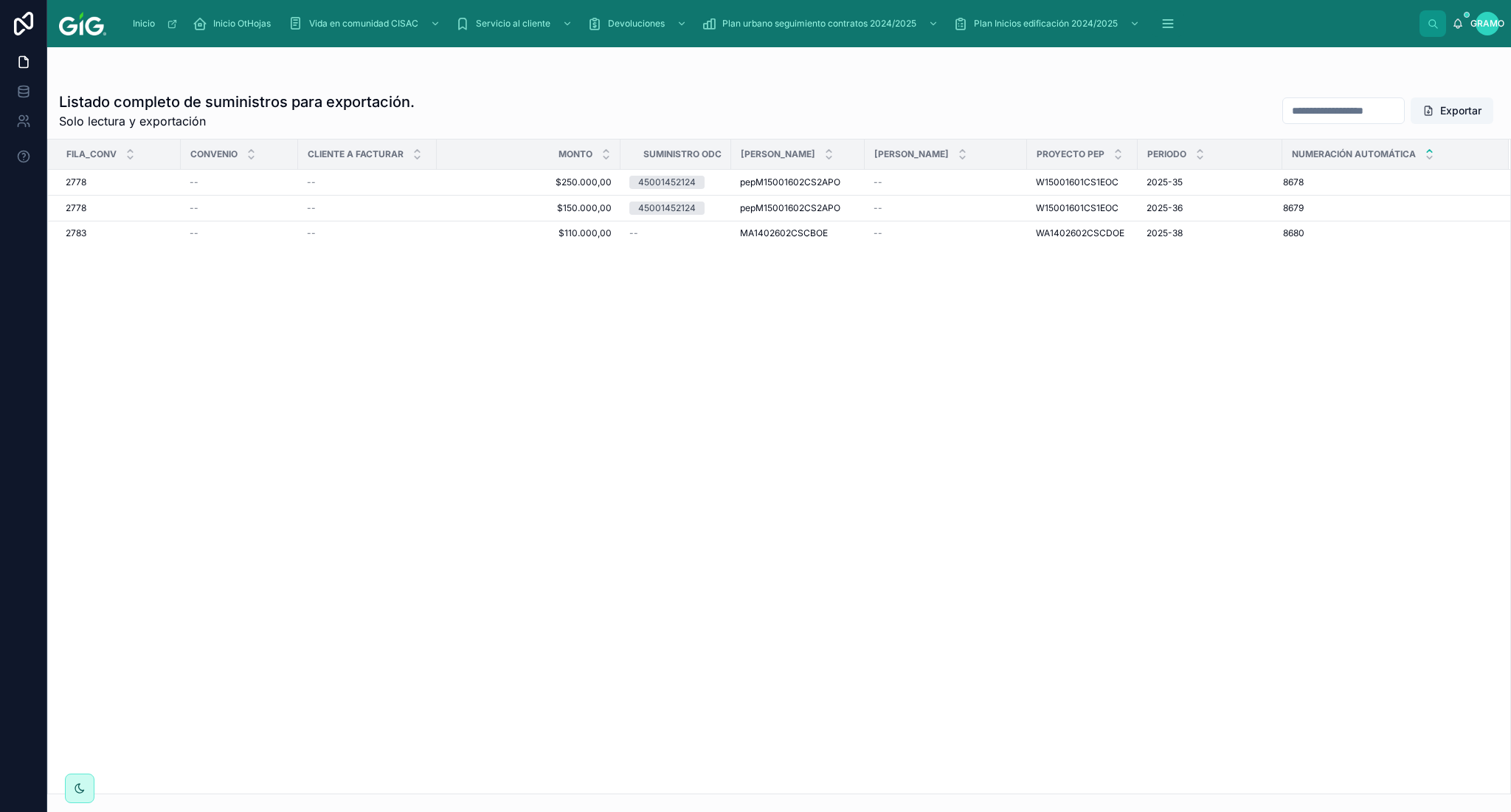
click at [845, 486] on div "Fila_conv Convenio Cliente a Facturar Monto Suministro ODC PEP M PEP W Proyecto…" at bounding box center [779, 465] width 1463 height 654
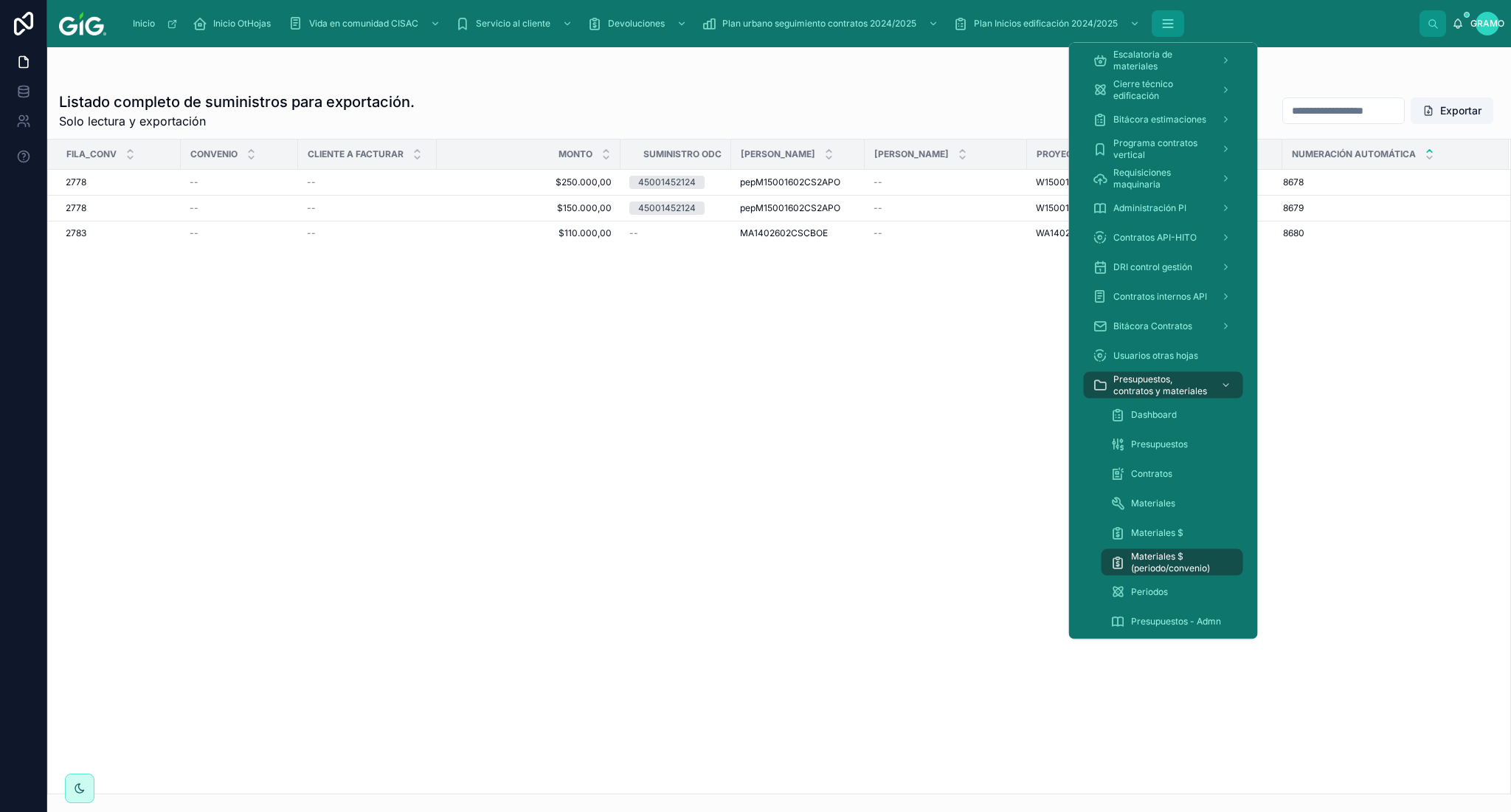
click at [1167, 24] on icon "contenido desplazable" at bounding box center [1167, 23] width 14 height 14
click at [1144, 482] on div "Contratos" at bounding box center [1172, 473] width 124 height 23
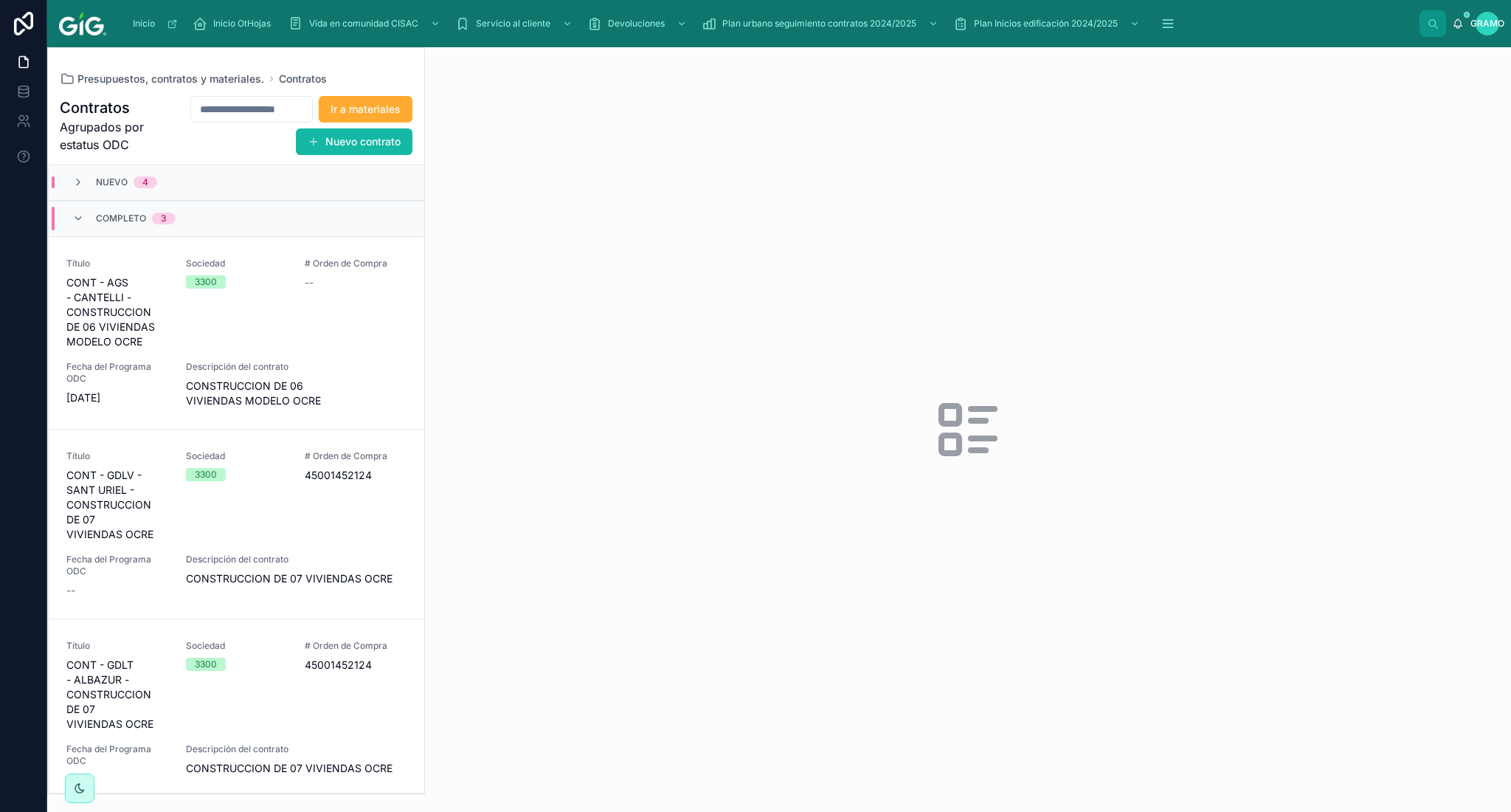
click at [84, 224] on div "Completo 3" at bounding box center [124, 218] width 103 height 23
